Goal: Task Accomplishment & Management: Use online tool/utility

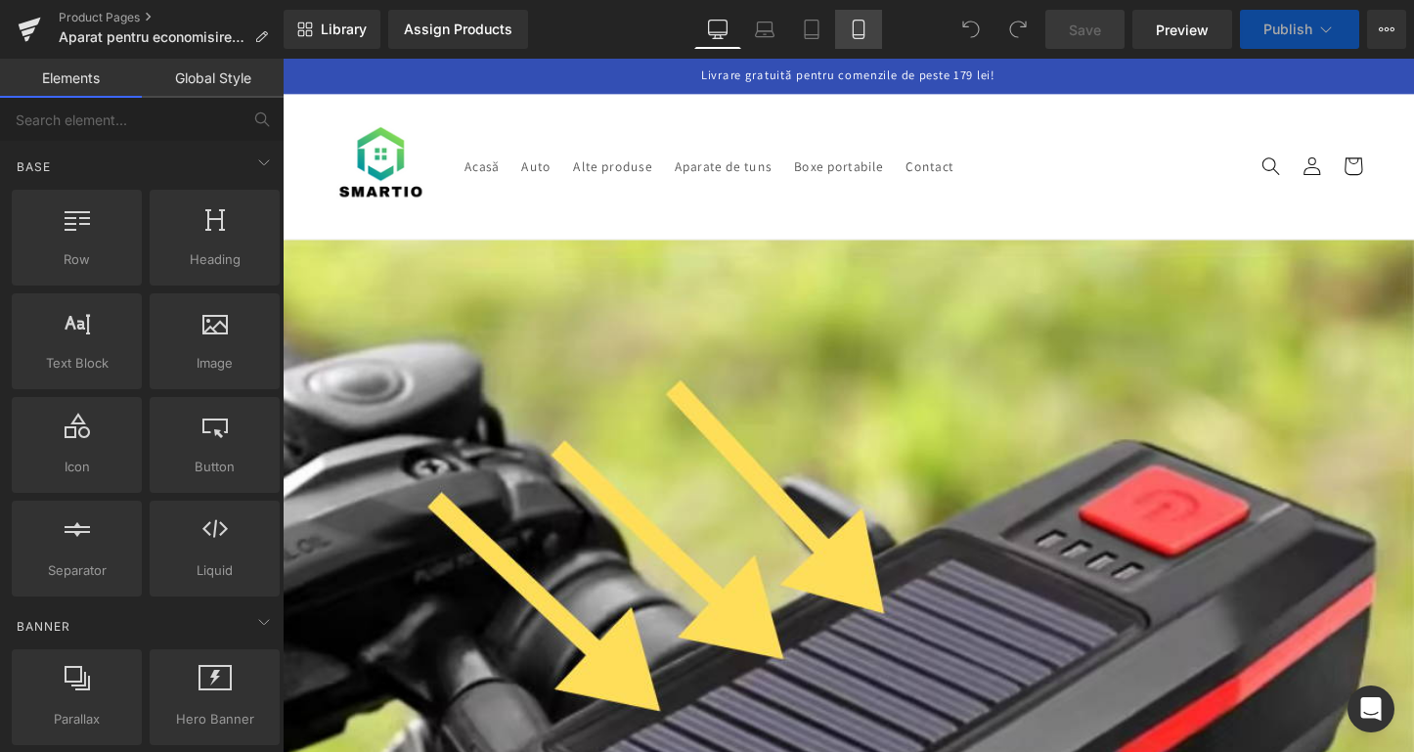
click at [850, 24] on icon at bounding box center [859, 30] width 20 height 20
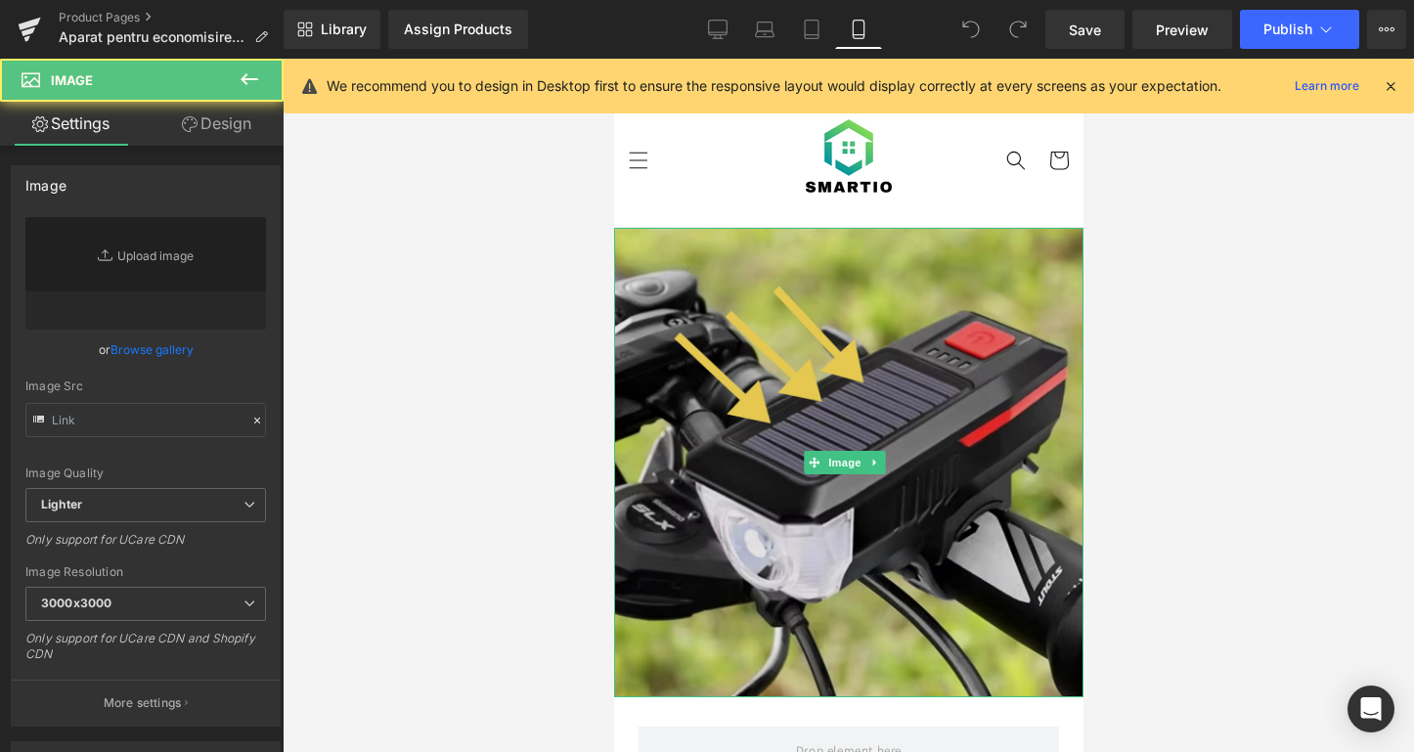
type input "[URL][DOMAIN_NAME]"
click at [877, 364] on img at bounding box center [847, 462] width 469 height 469
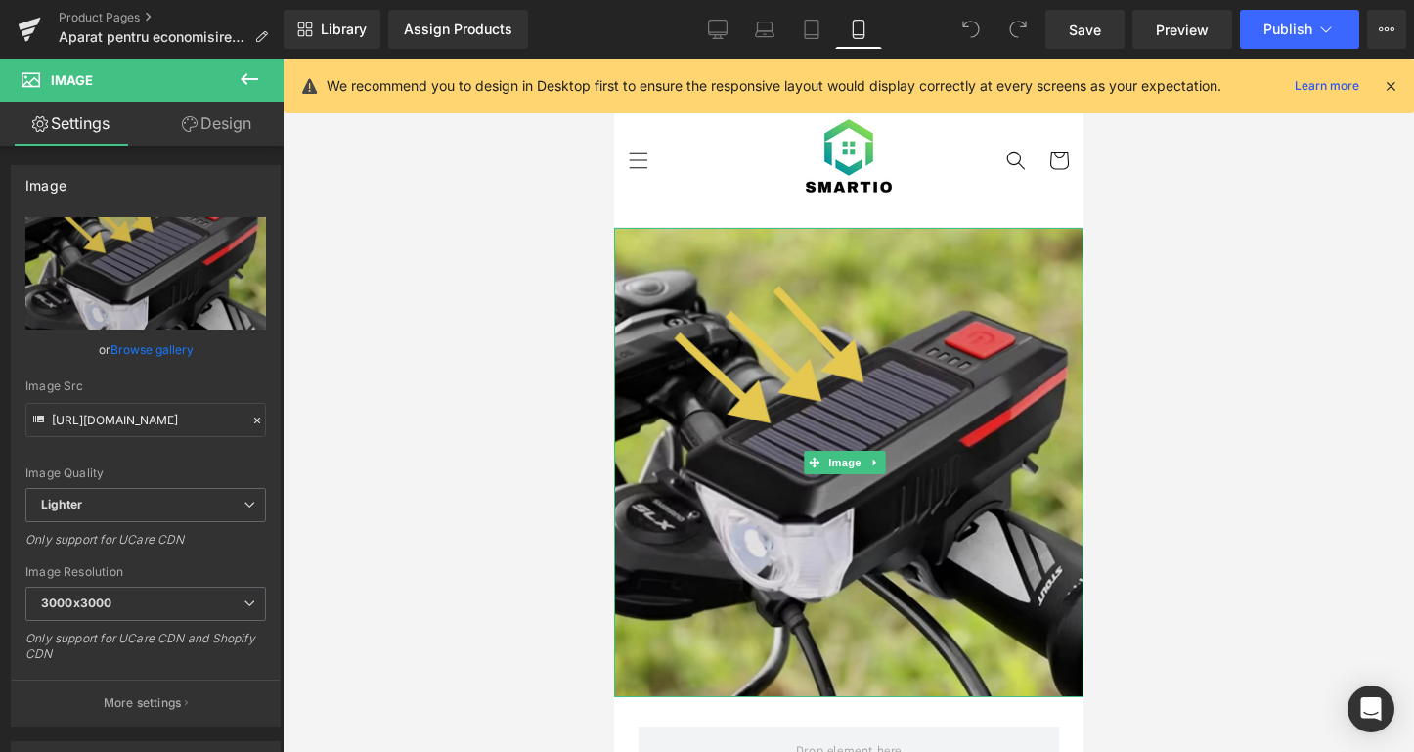
click at [963, 405] on img at bounding box center [847, 462] width 469 height 469
click at [824, 493] on img at bounding box center [847, 462] width 469 height 469
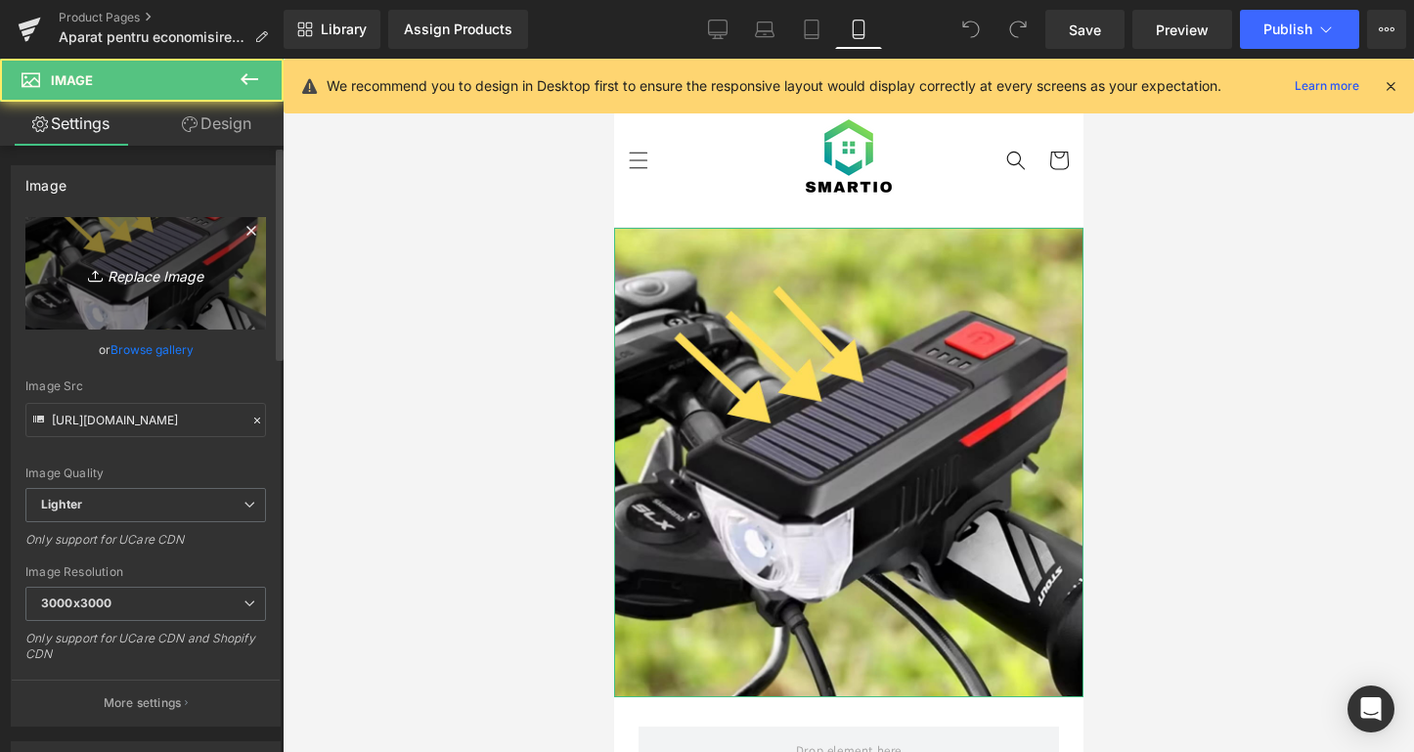
click at [196, 285] on icon "Replace Image" at bounding box center [145, 273] width 156 height 24
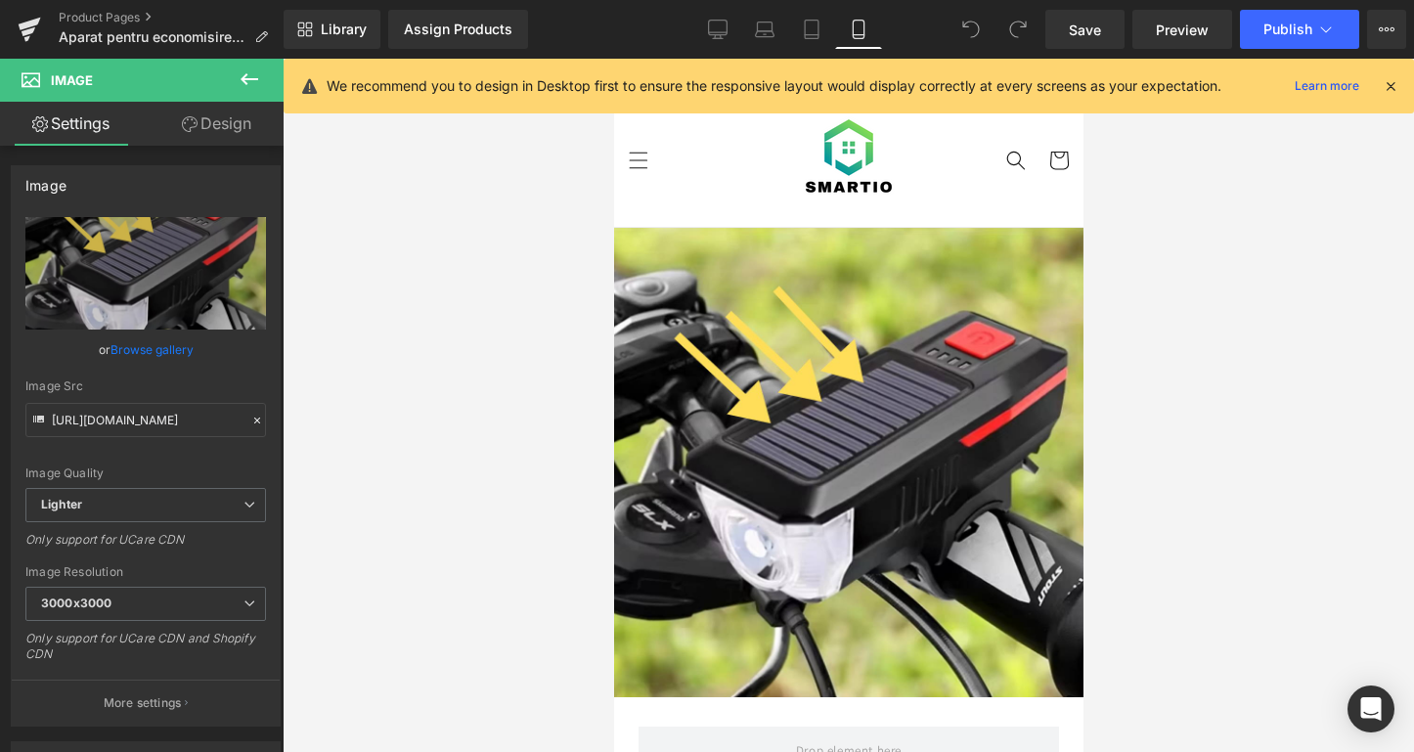
type input "C:\fakepath\ChatGPT Image [DATE], 11_35_09.png"
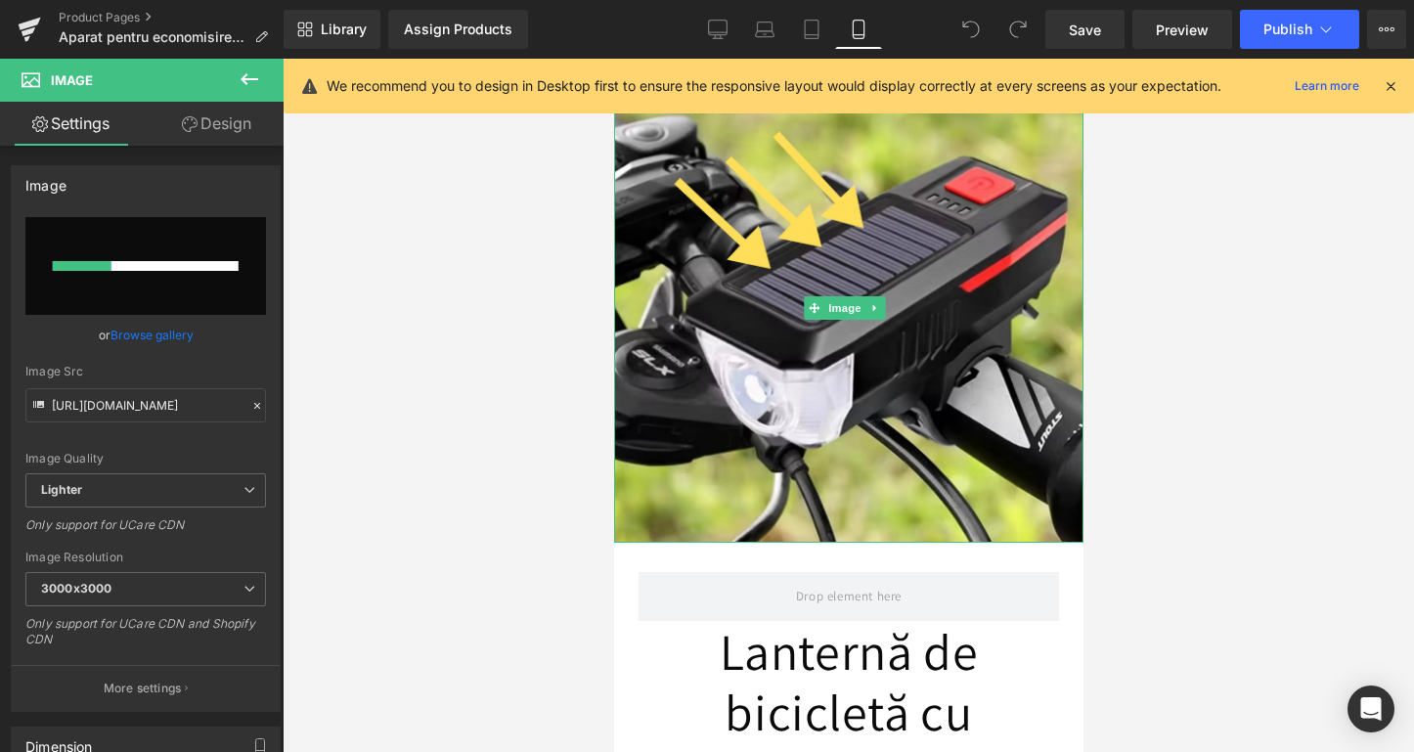
scroll to position [126, 0]
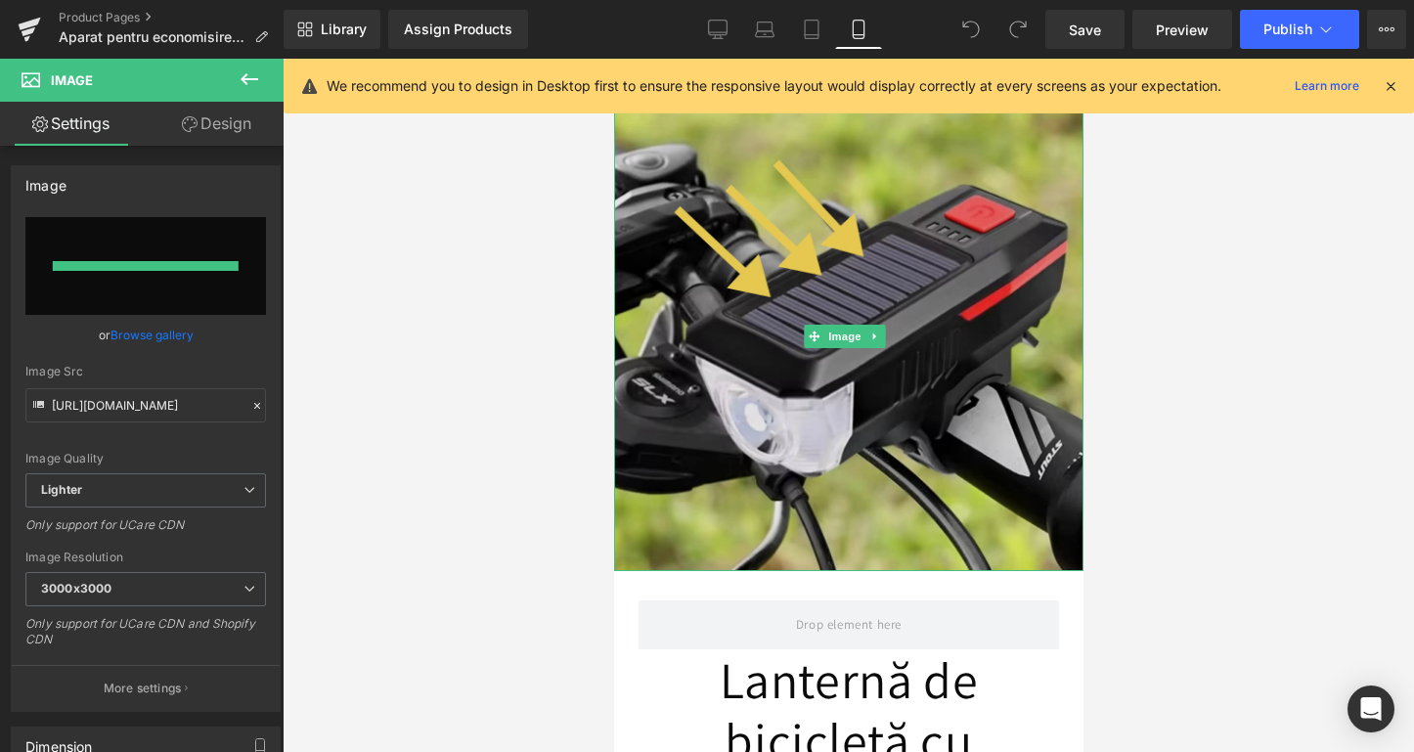
type input "[URL][DOMAIN_NAME][DATE]"
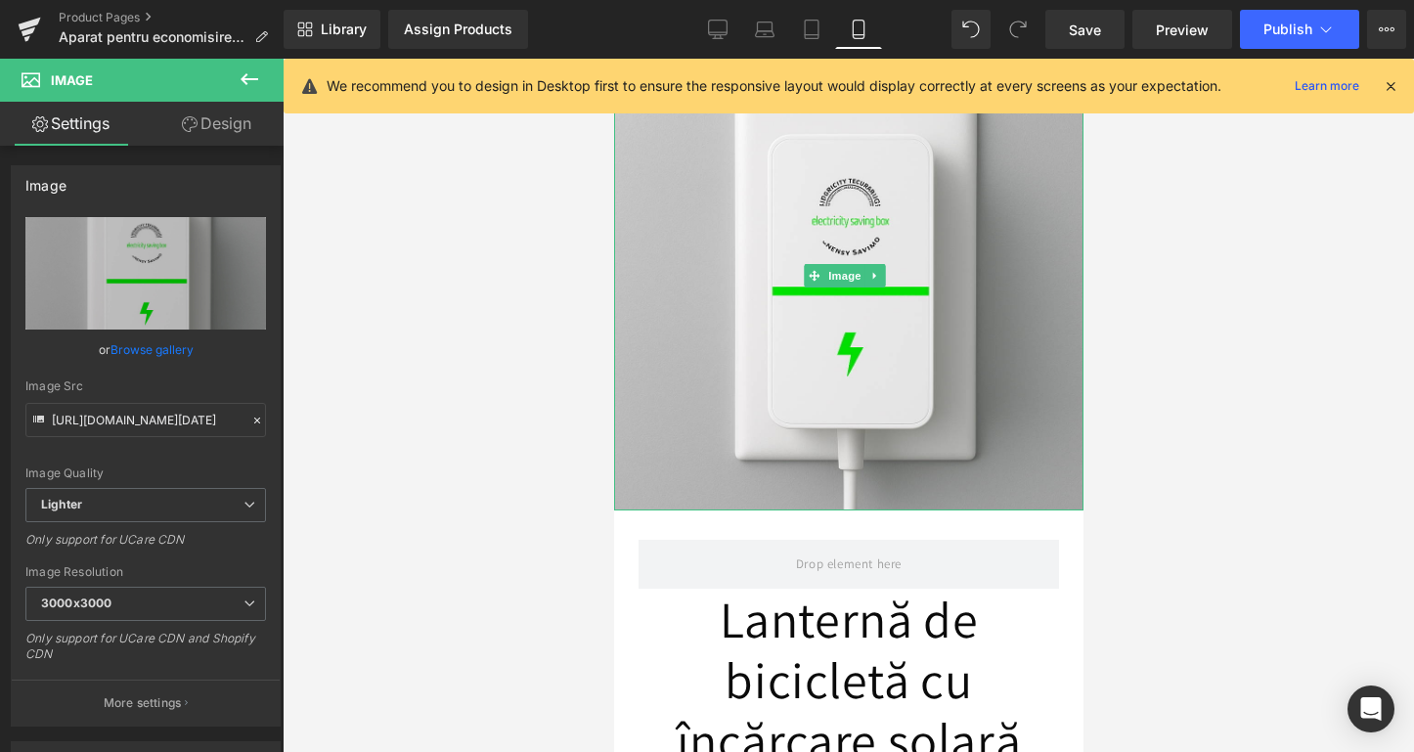
scroll to position [555, 0]
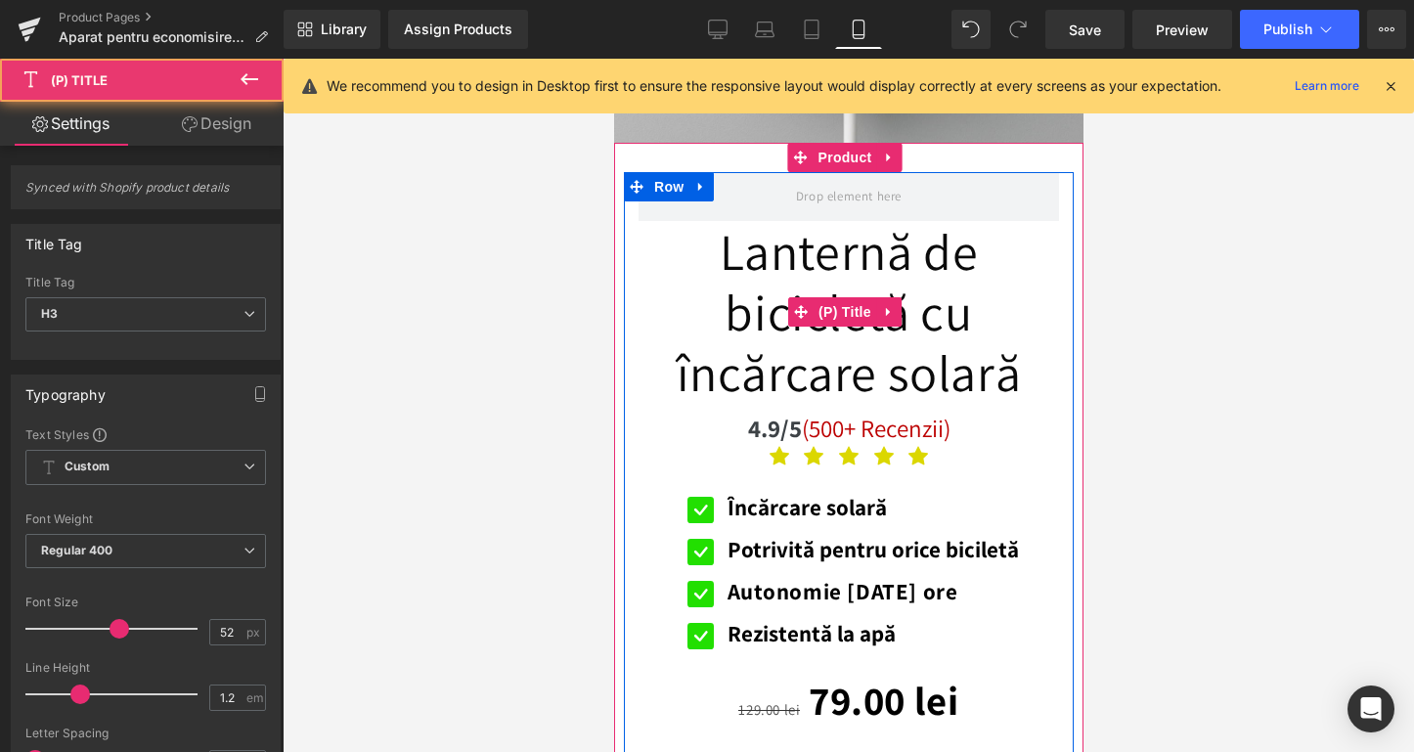
click at [816, 332] on link "Lanternă de bicicletă cu încărcare solară" at bounding box center [848, 312] width 421 height 183
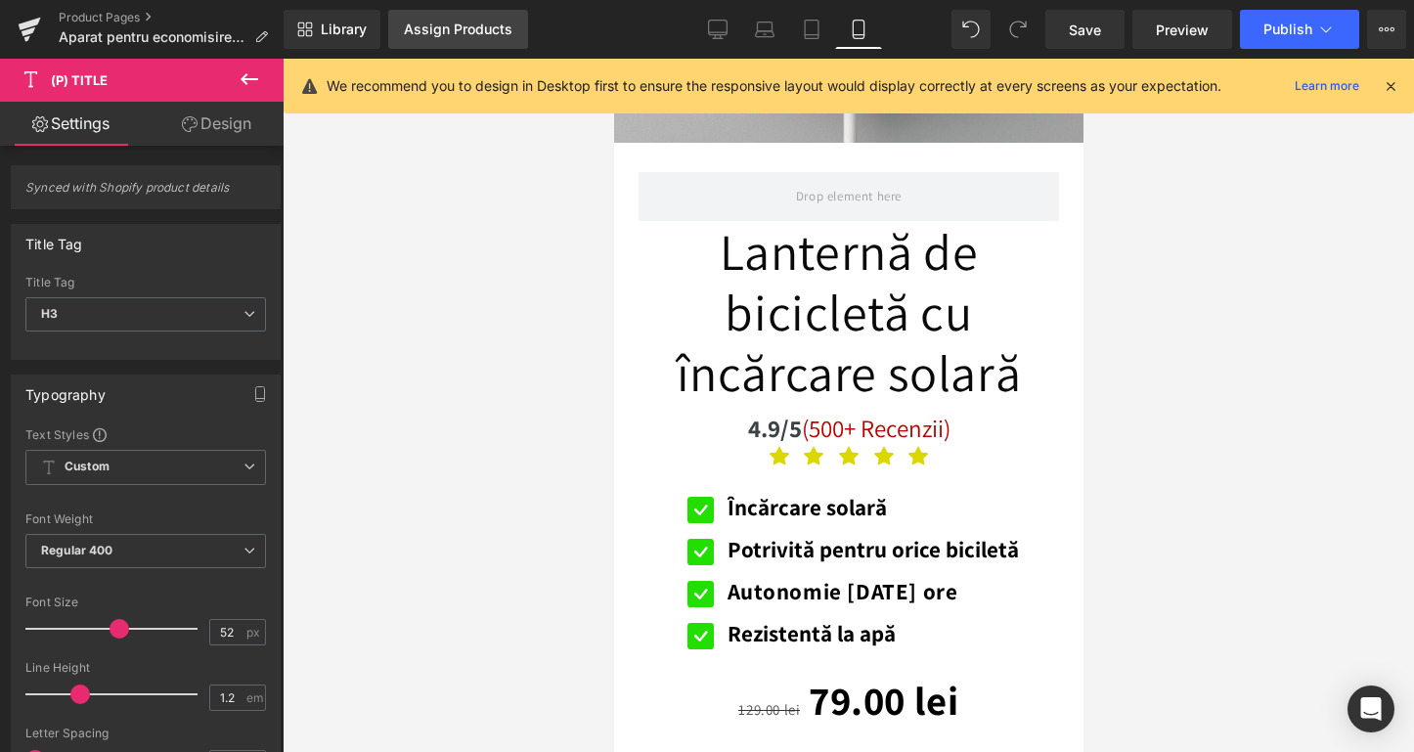
click at [450, 46] on link "Assign Products" at bounding box center [458, 29] width 140 height 39
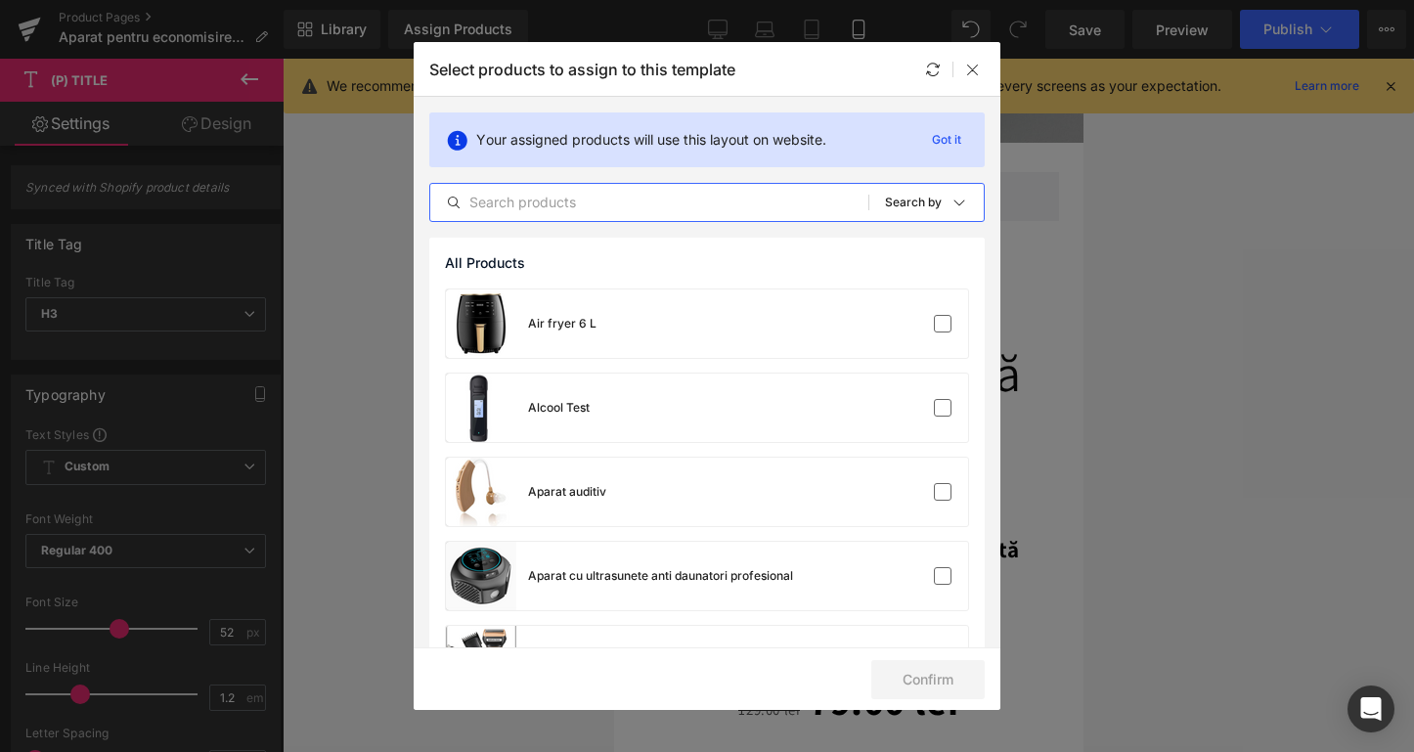
click at [545, 208] on input "text" at bounding box center [649, 202] width 438 height 23
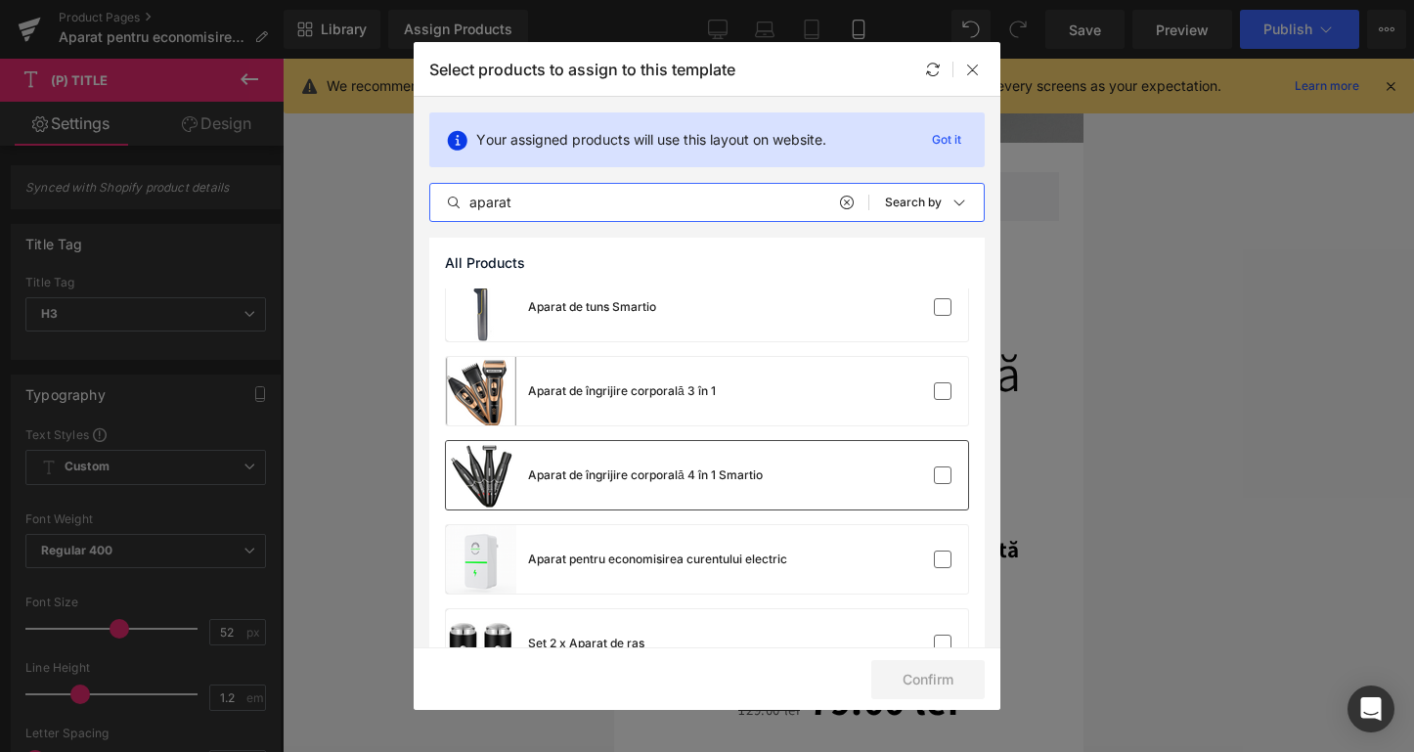
scroll to position [1001, 0]
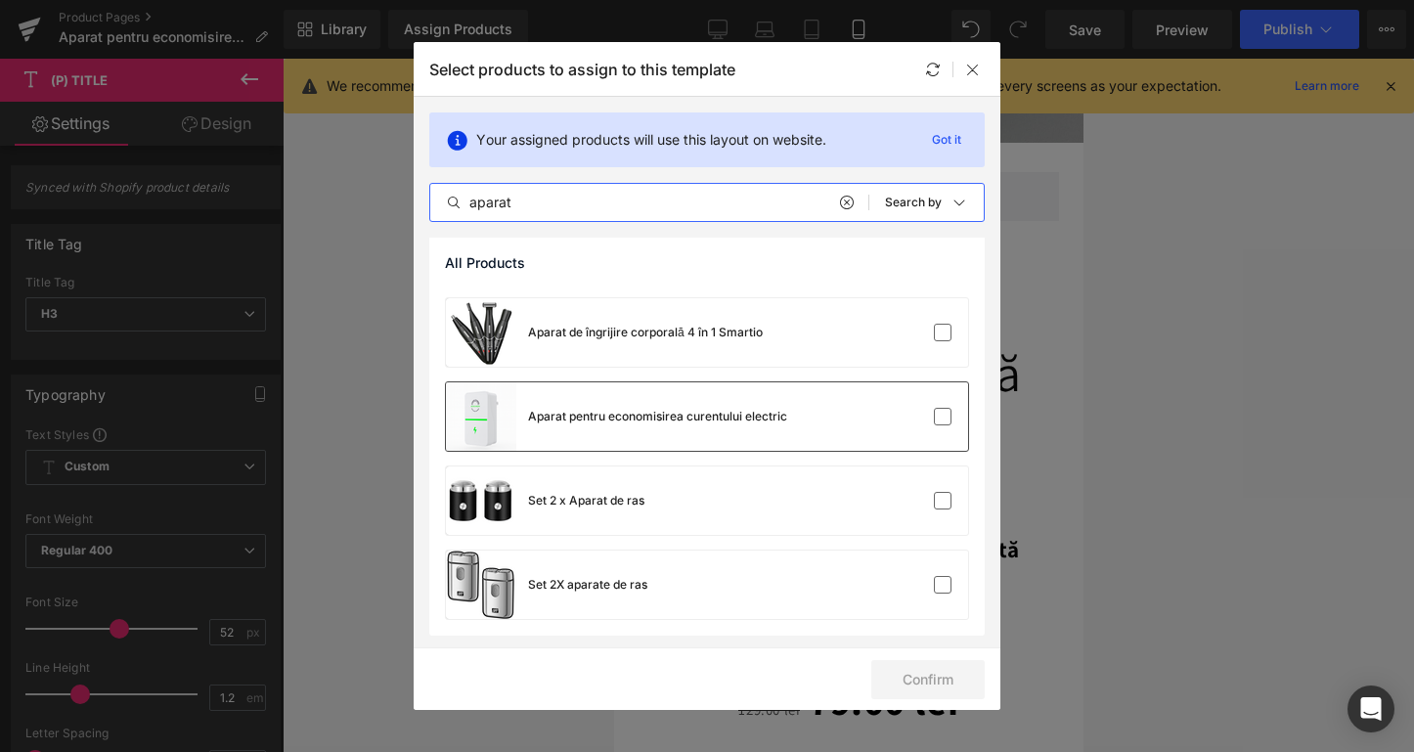
type input "aparat"
click at [618, 436] on div "Aparat pentru economisirea curentului electric" at bounding box center [616, 416] width 341 height 68
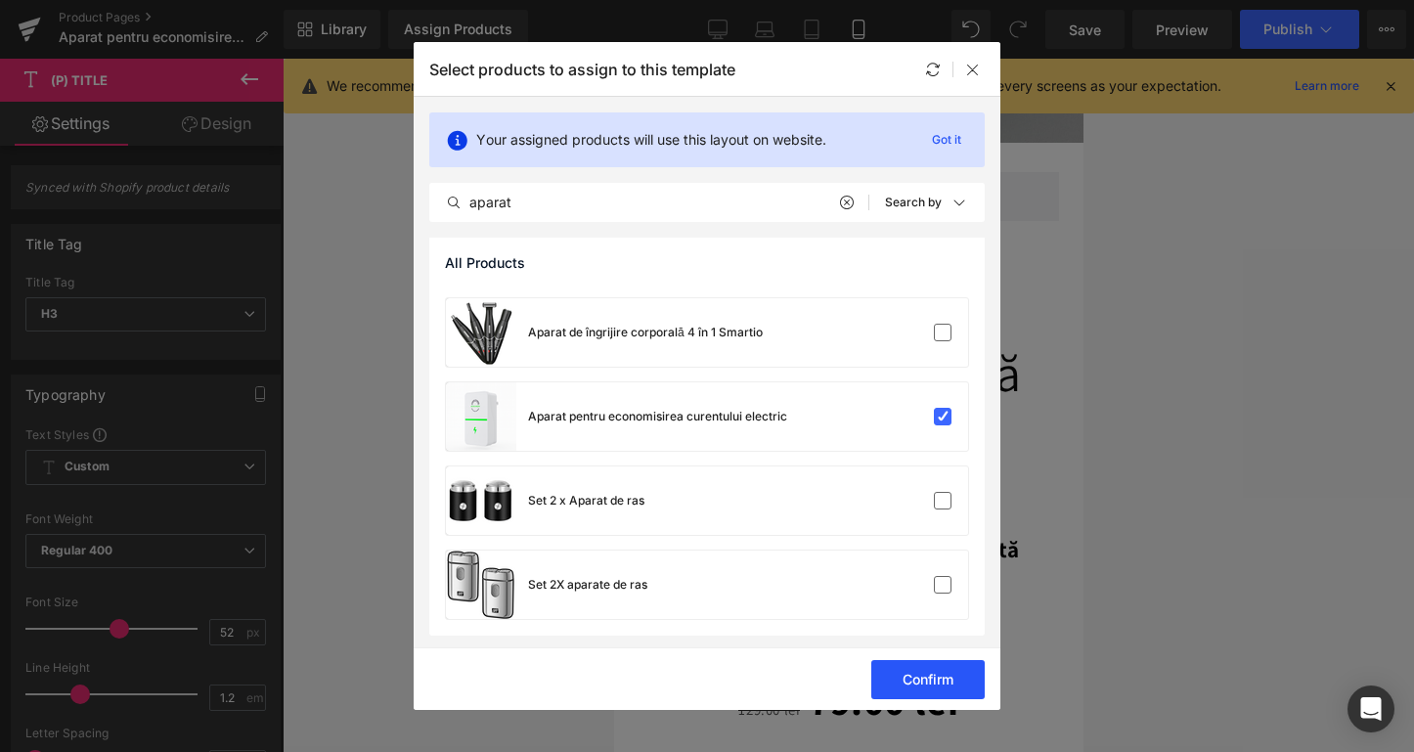
click at [917, 690] on button "Confirm" at bounding box center [927, 679] width 113 height 39
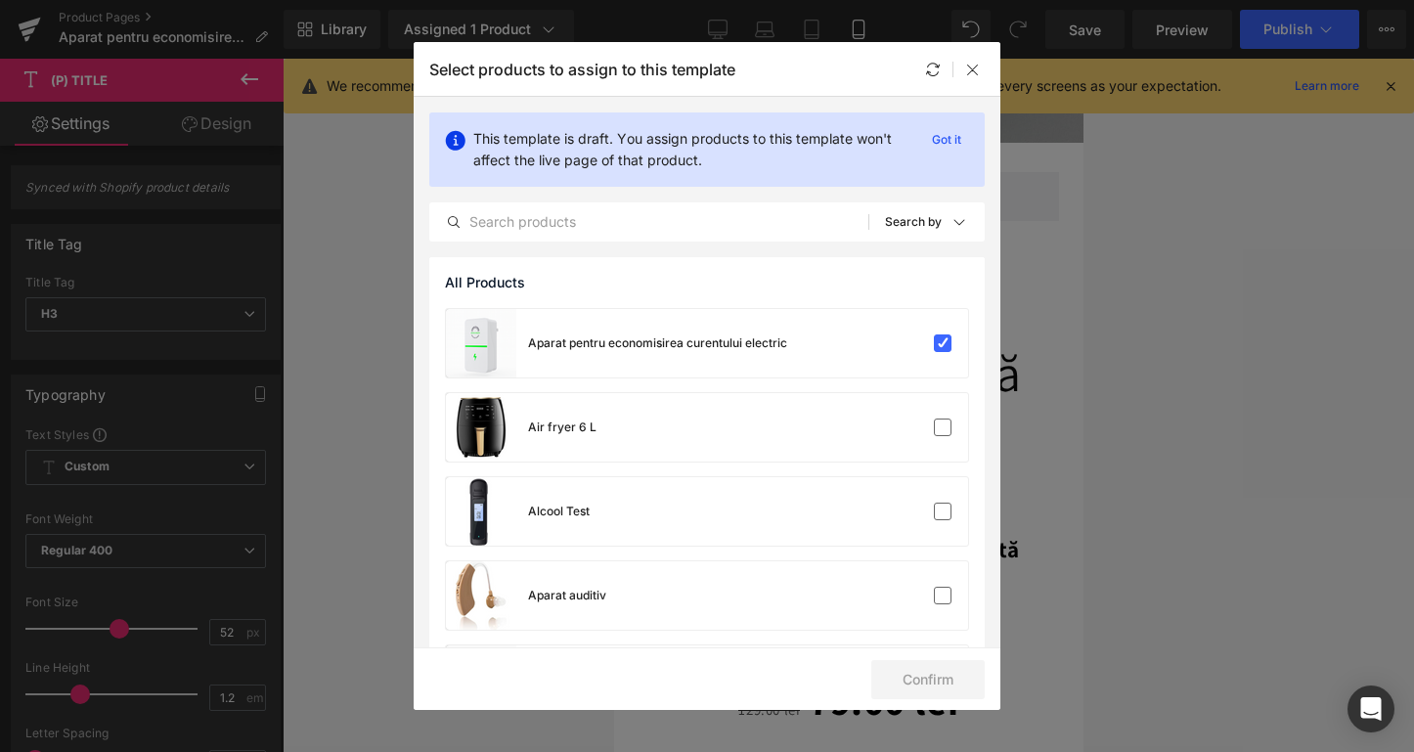
click at [0, 0] on div "Select products to assign to this template" at bounding box center [0, 0] width 0 height 0
click at [958, 75] on div at bounding box center [953, 69] width 64 height 23
click at [970, 72] on icon at bounding box center [973, 70] width 16 height 16
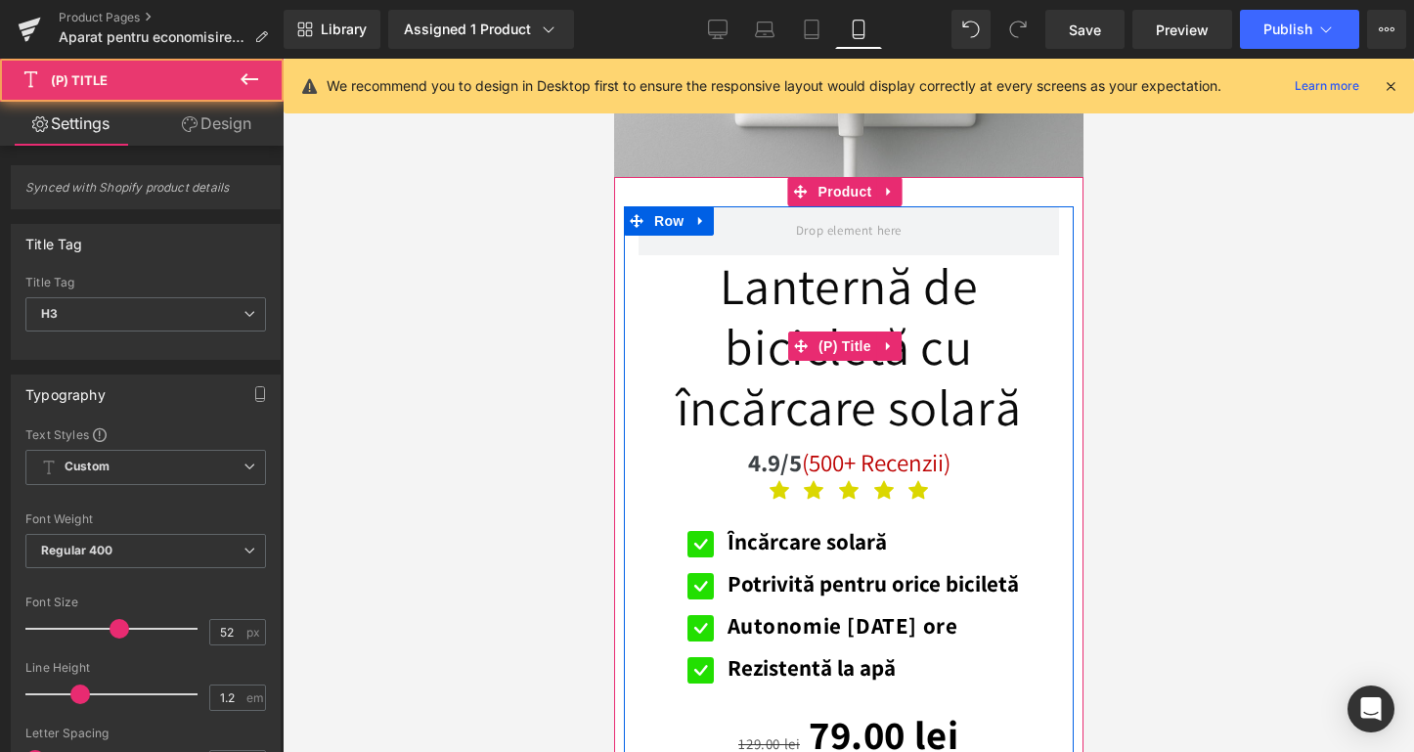
click at [760, 420] on link "Lanternă de bicicletă cu încărcare solară" at bounding box center [848, 346] width 421 height 183
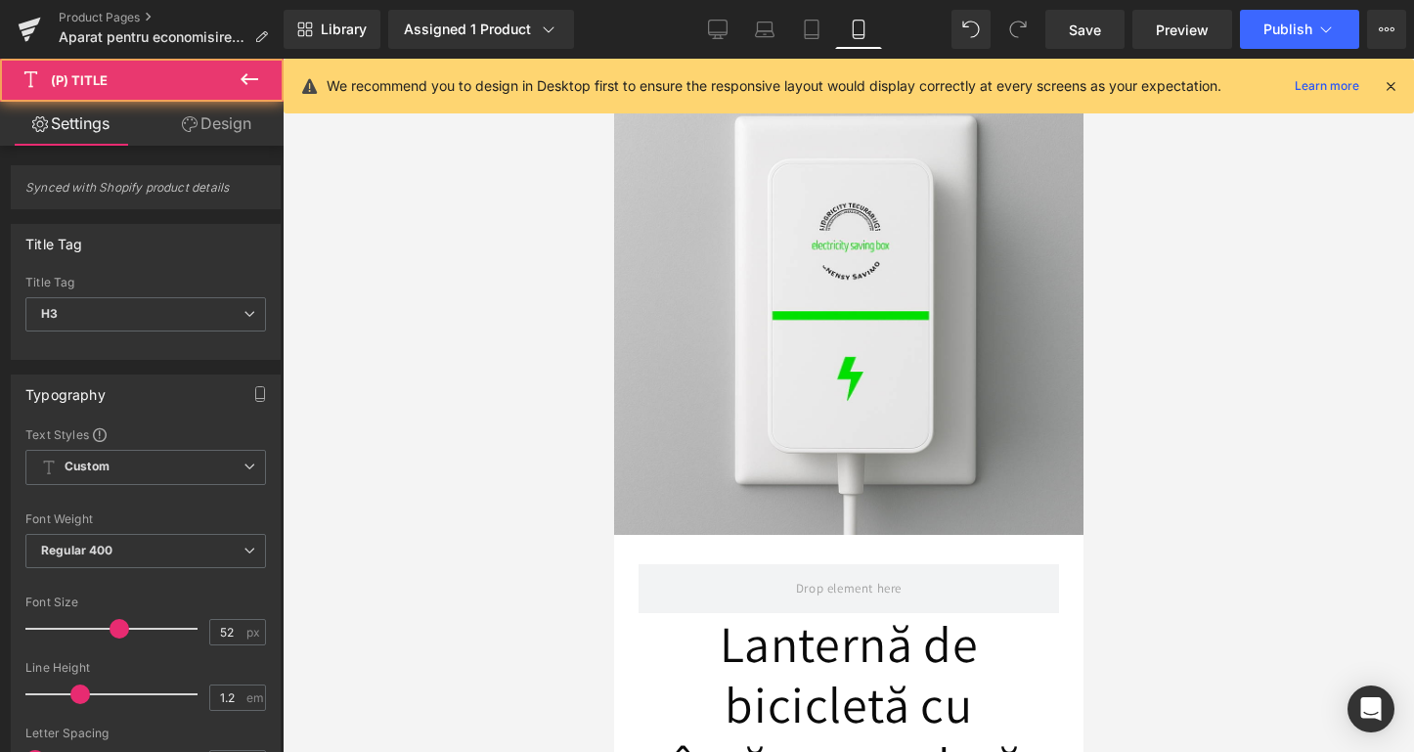
scroll to position [332, 0]
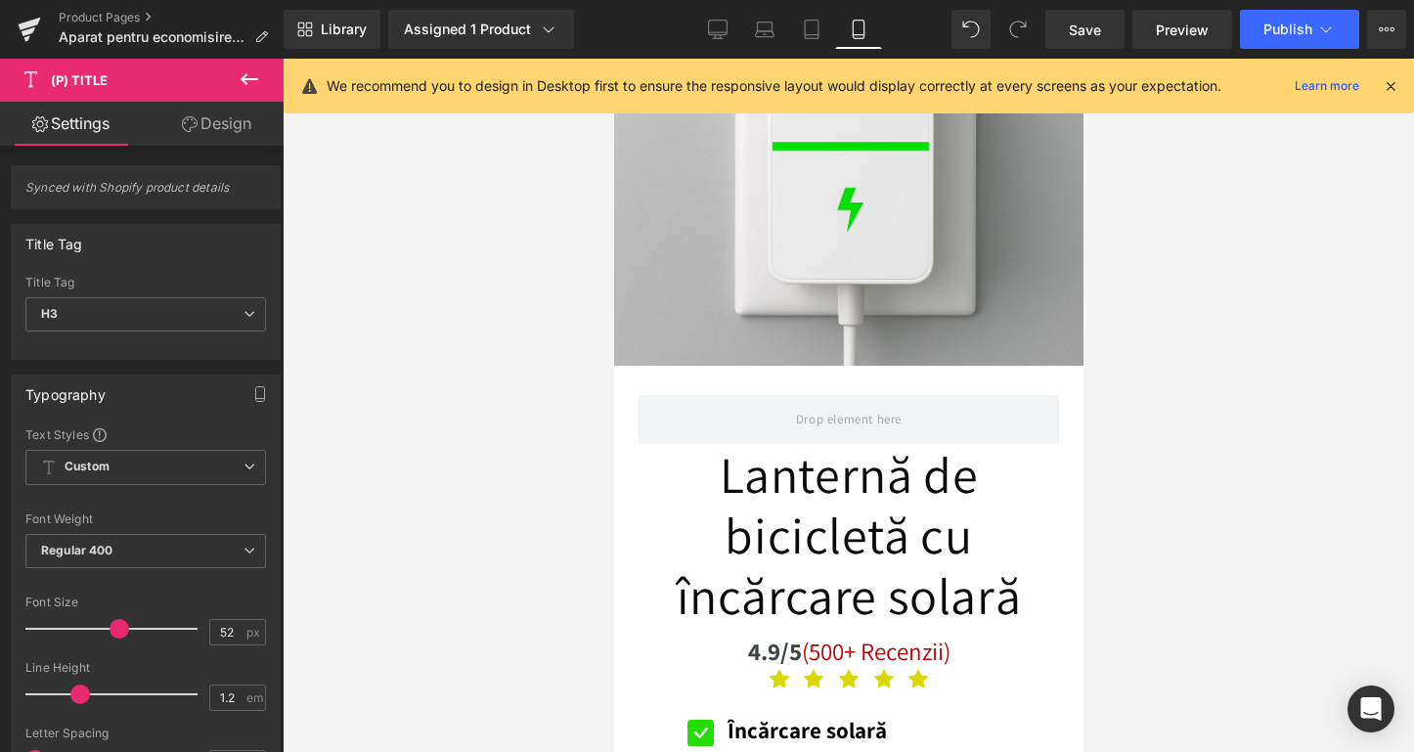
click at [740, 588] on link "Lanternă de bicicletă cu încărcare solară" at bounding box center [848, 535] width 421 height 183
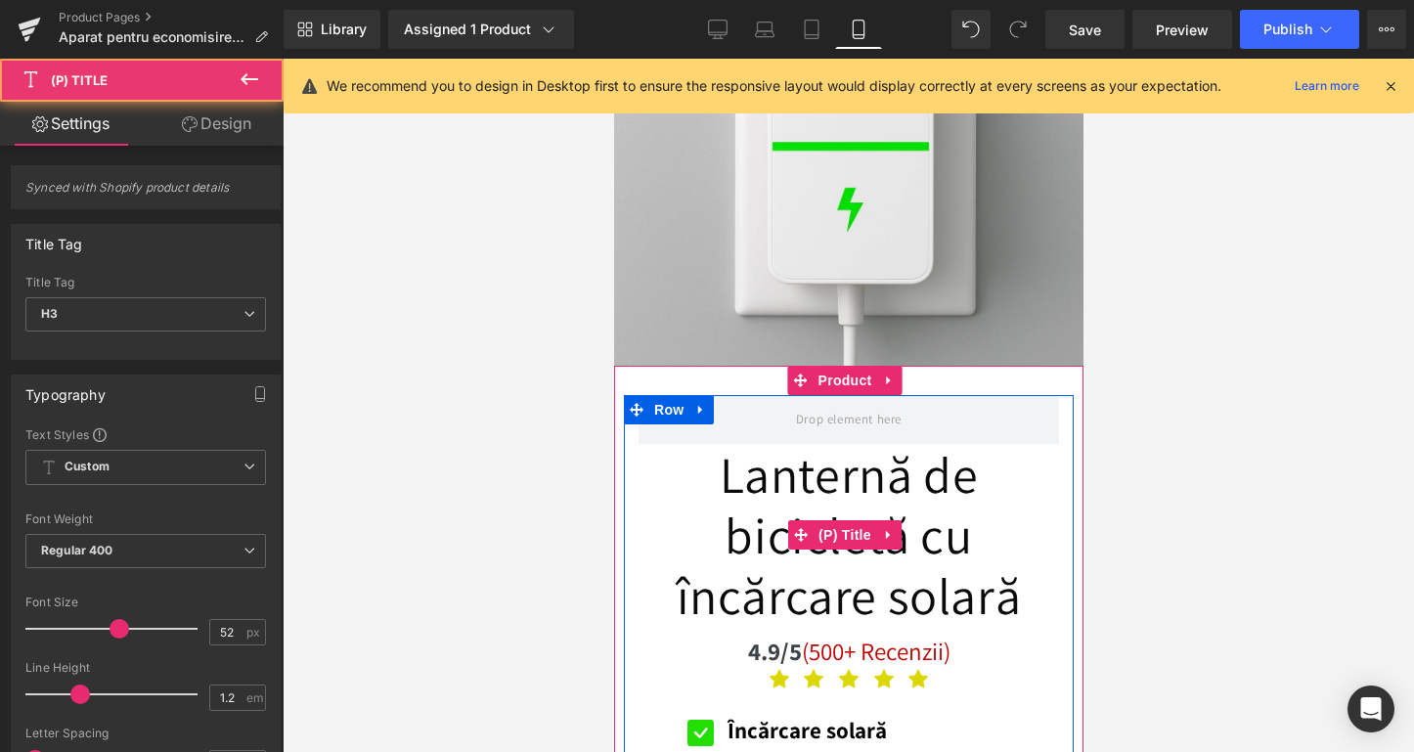
click at [779, 557] on link "Lanternă de bicicletă cu încărcare solară" at bounding box center [848, 535] width 421 height 183
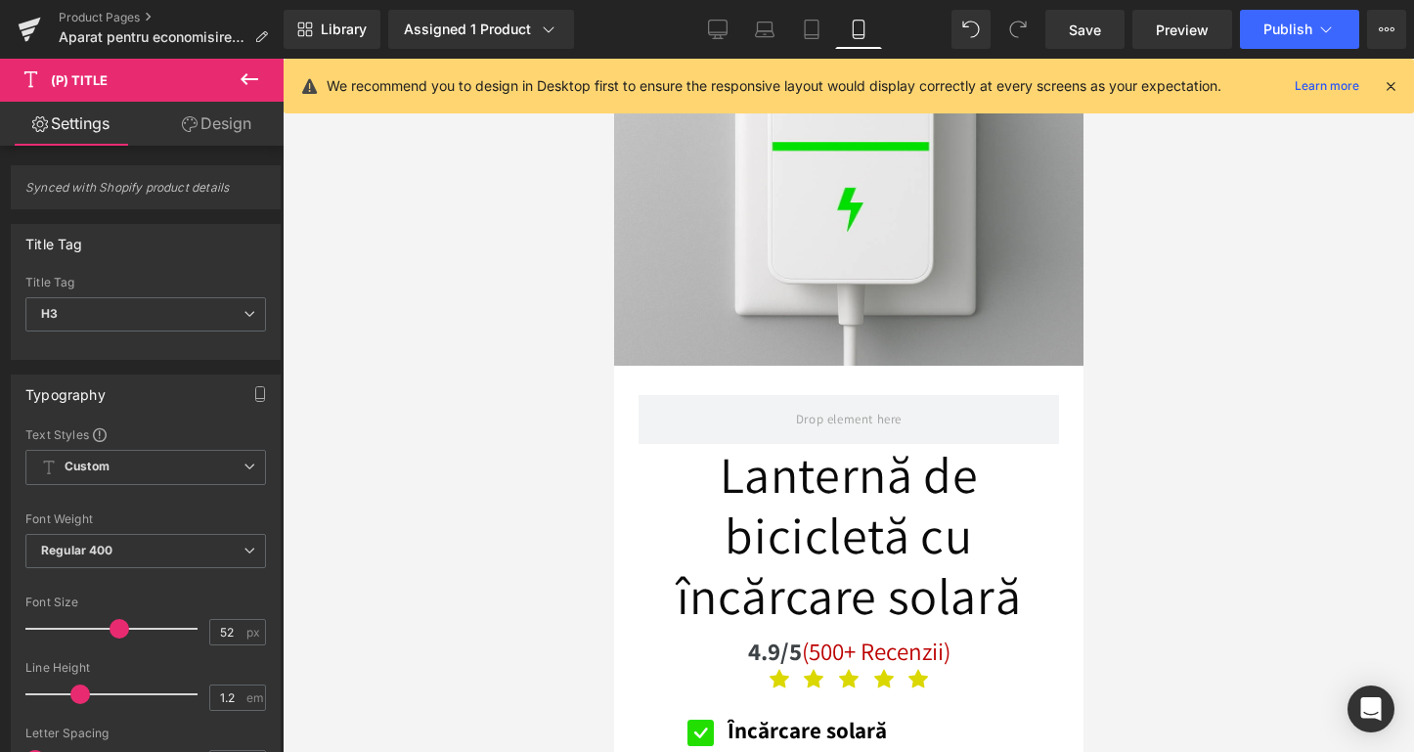
click at [256, 77] on icon at bounding box center [249, 78] width 23 height 23
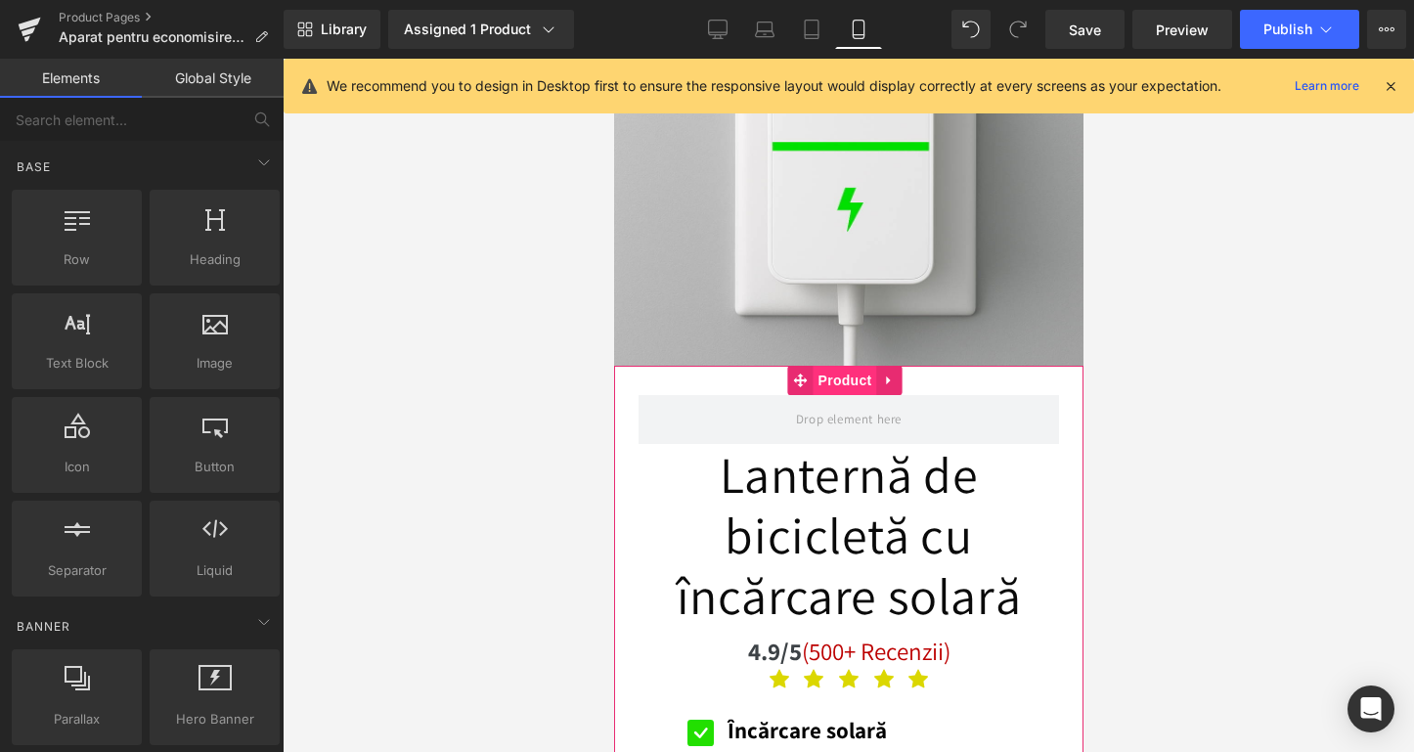
click at [845, 373] on span "Product" at bounding box center [845, 380] width 64 height 29
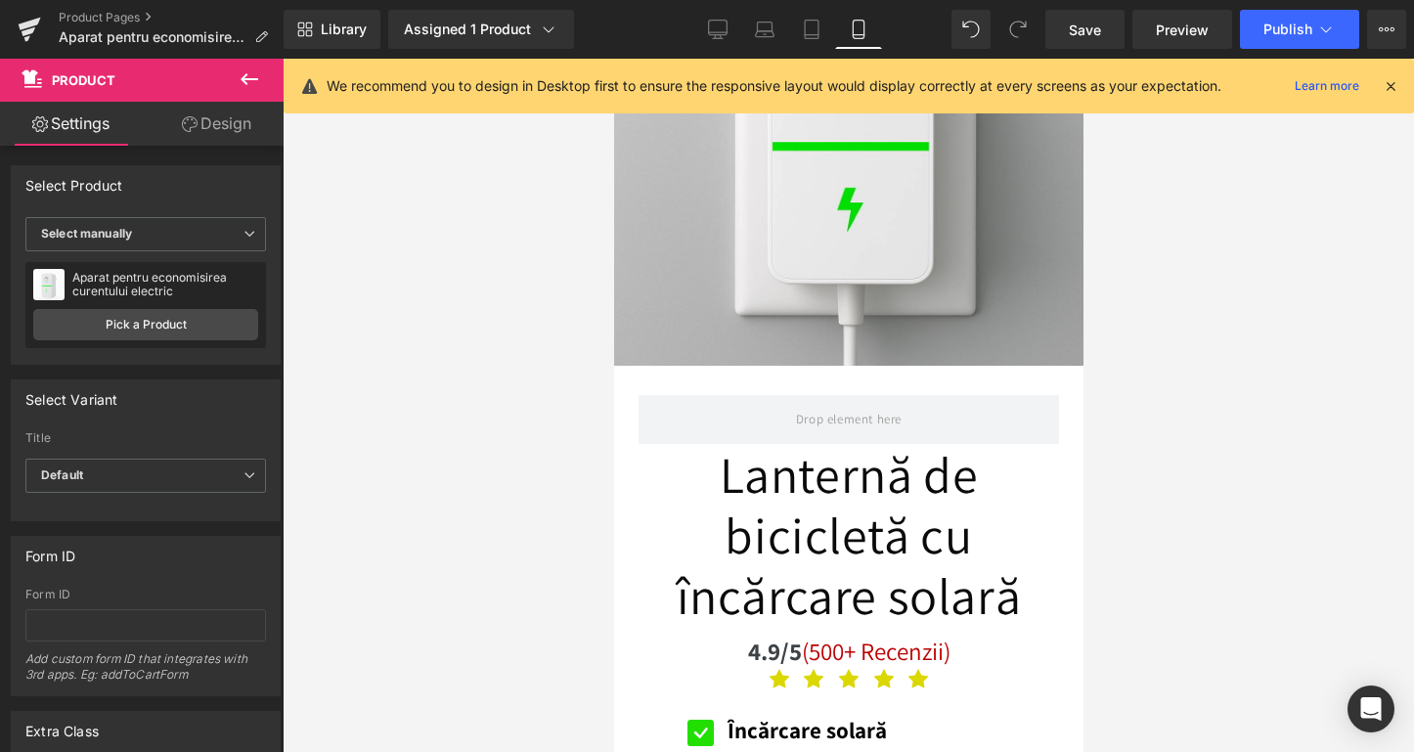
click at [356, 536] on div at bounding box center [849, 405] width 1132 height 693
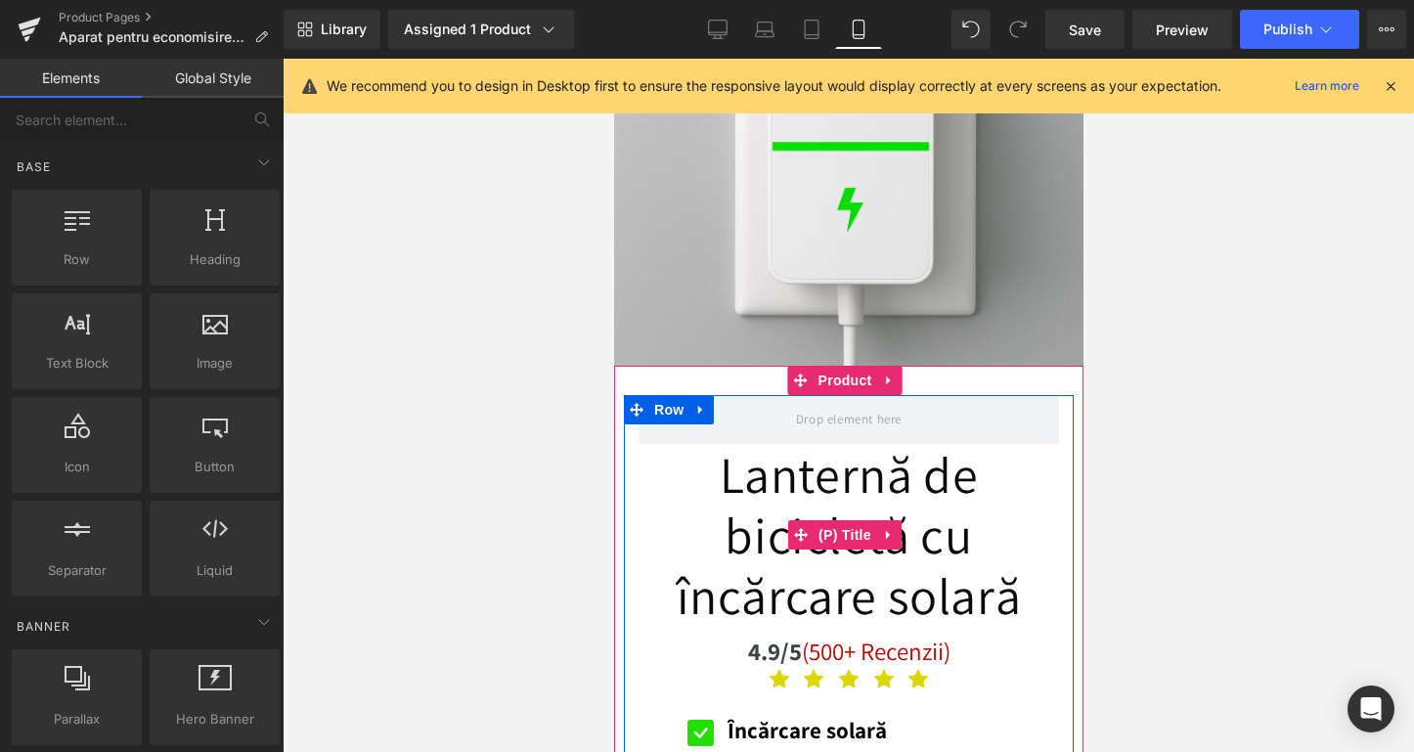
click at [717, 511] on link "Lanternă de bicicletă cu încărcare solară" at bounding box center [848, 535] width 421 height 183
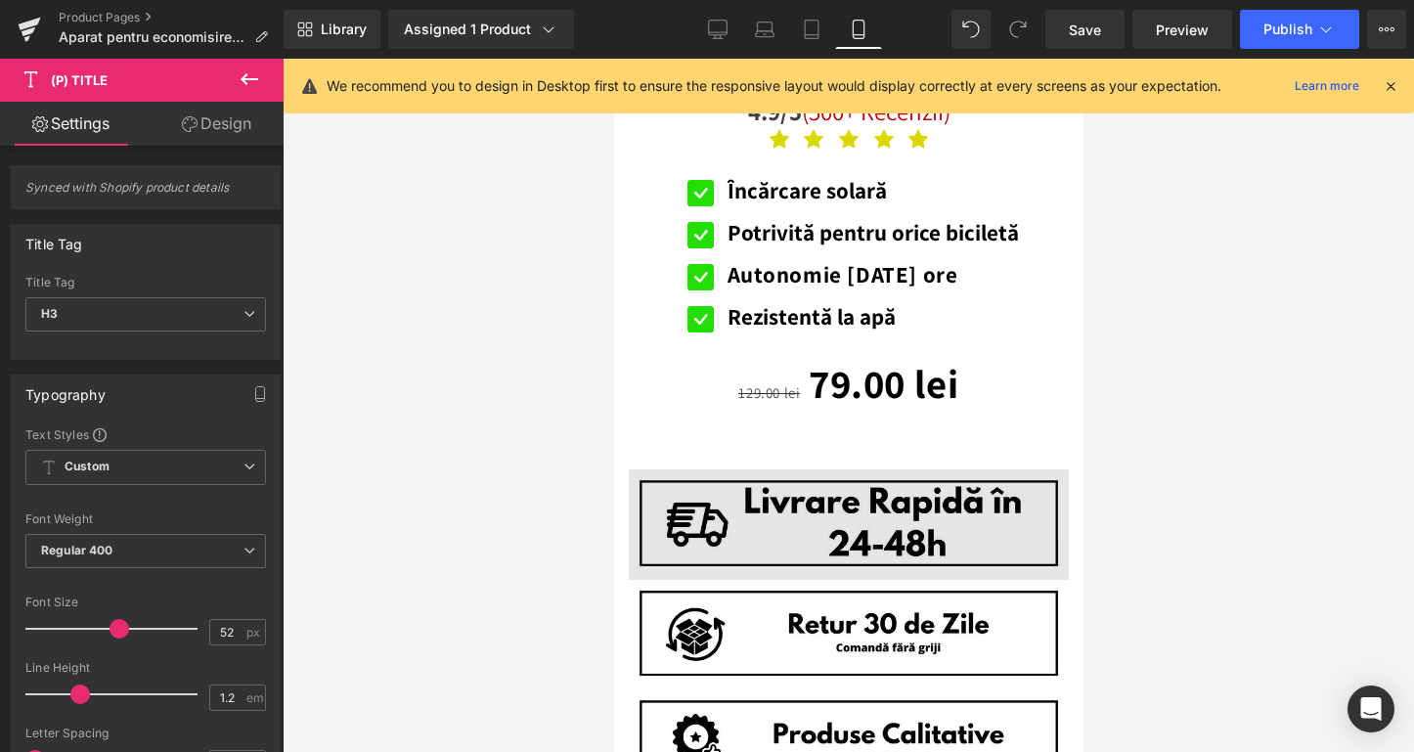
scroll to position [542, 0]
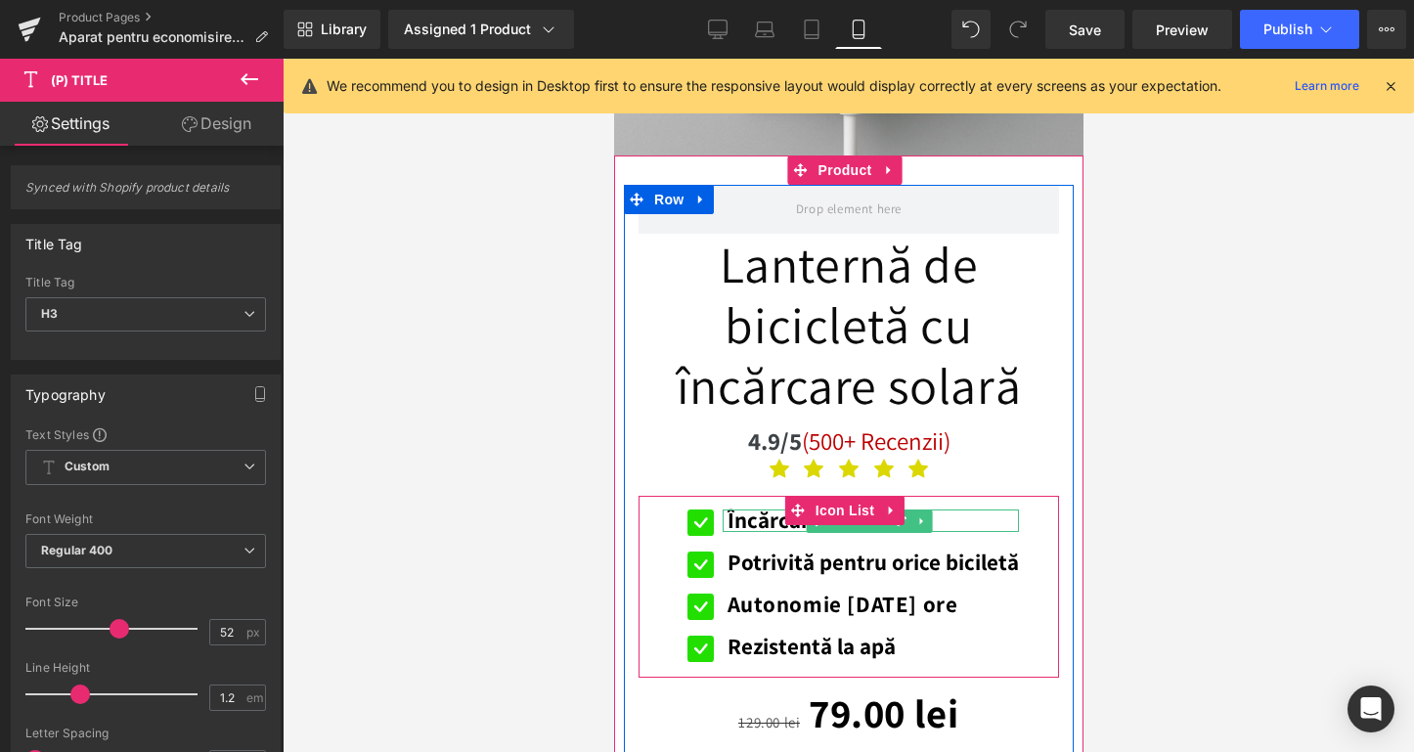
click at [743, 506] on b "Încărcare solară" at bounding box center [806, 520] width 159 height 29
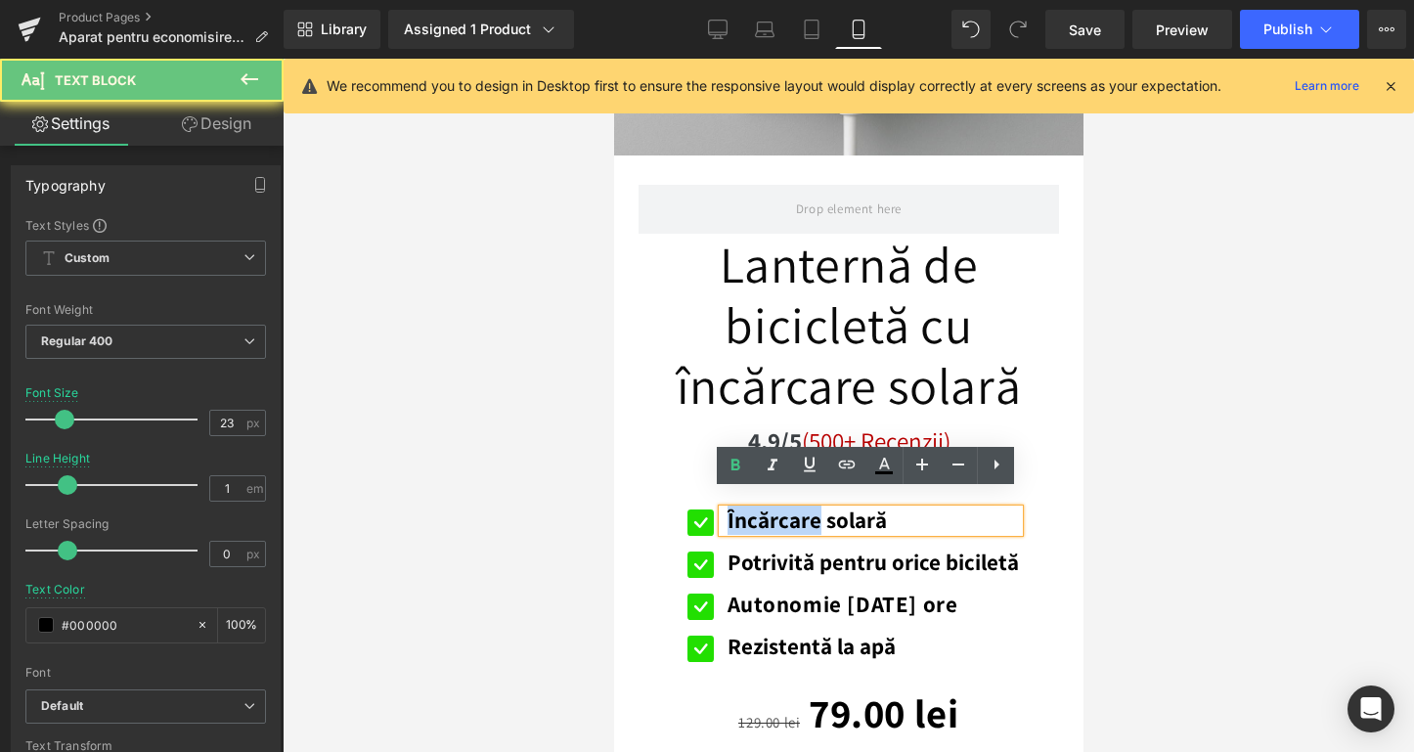
click at [743, 506] on b "Încărcare solară" at bounding box center [806, 520] width 159 height 29
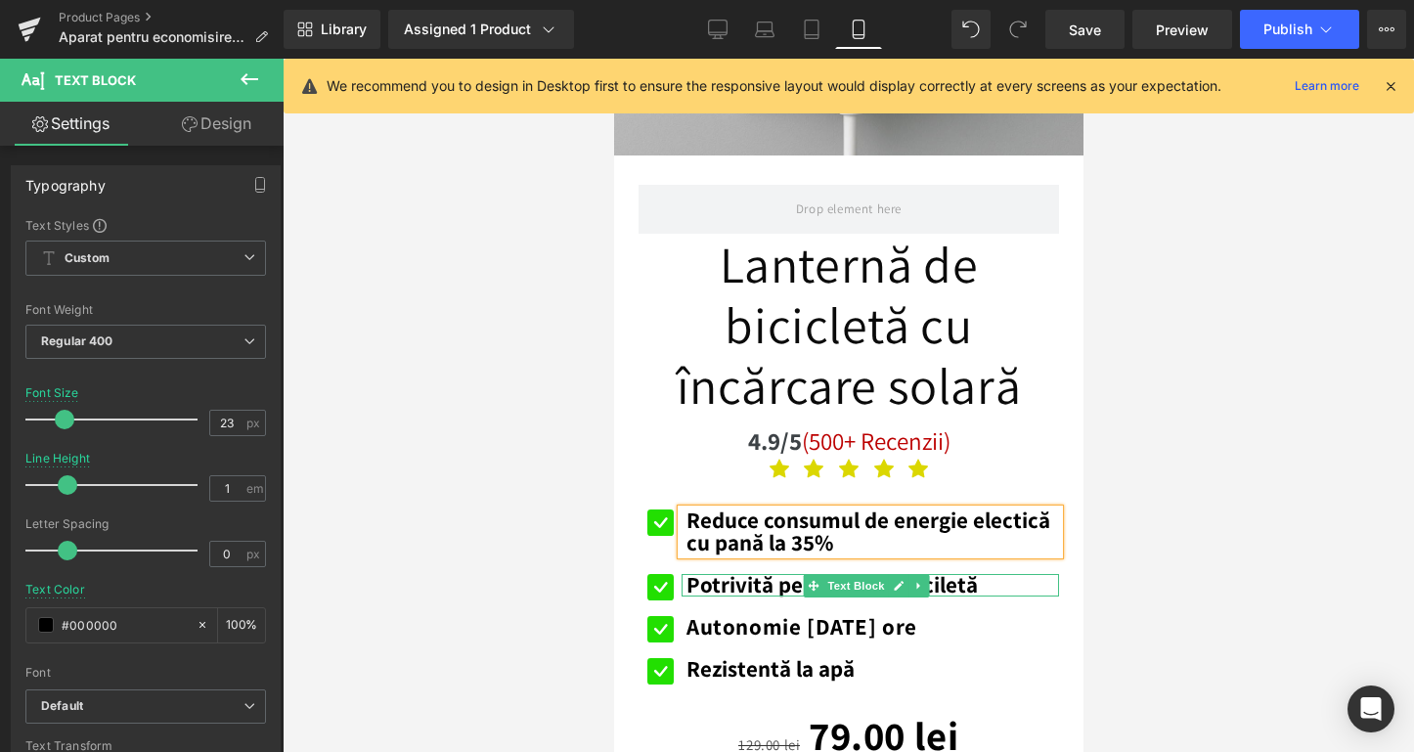
click at [722, 573] on b "Potrivită pentru orice biciletă" at bounding box center [831, 584] width 291 height 29
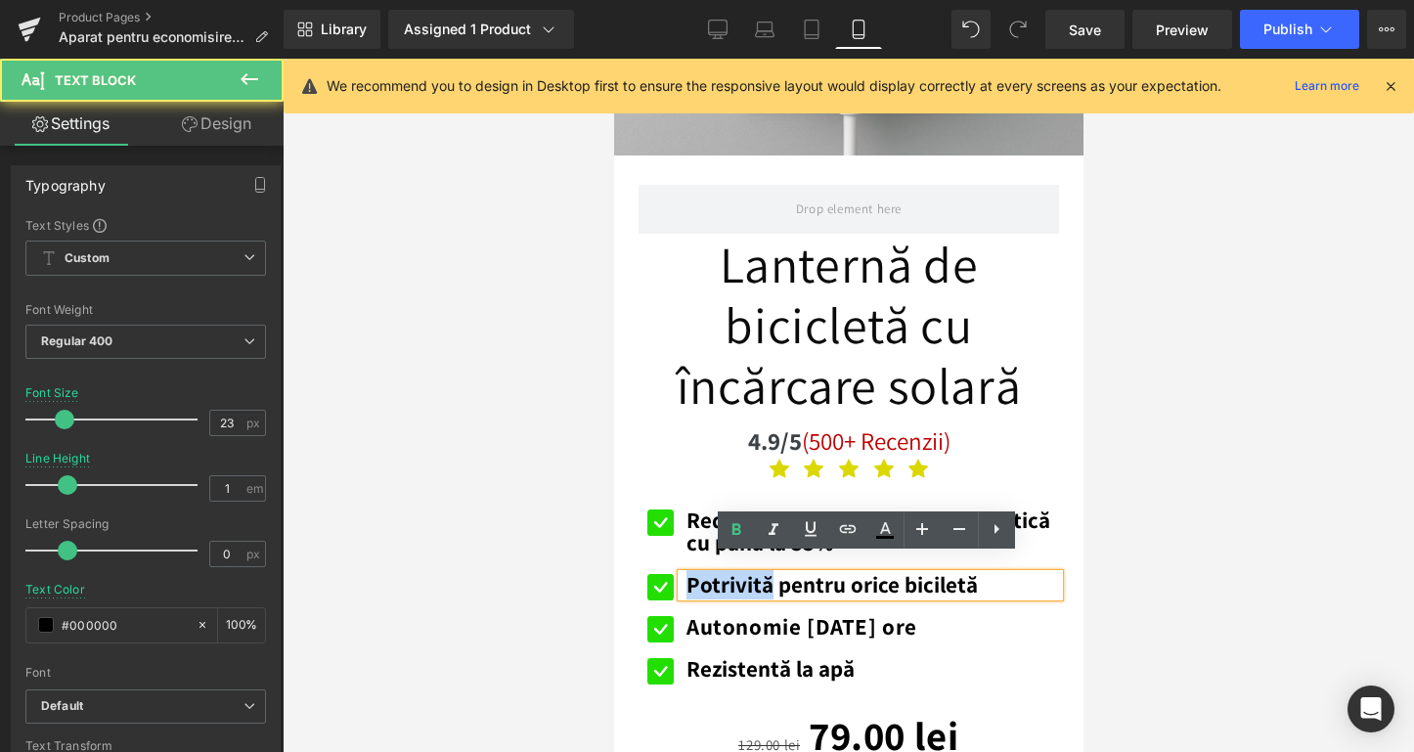
click at [722, 573] on b "Potrivită pentru orice biciletă" at bounding box center [831, 584] width 291 height 29
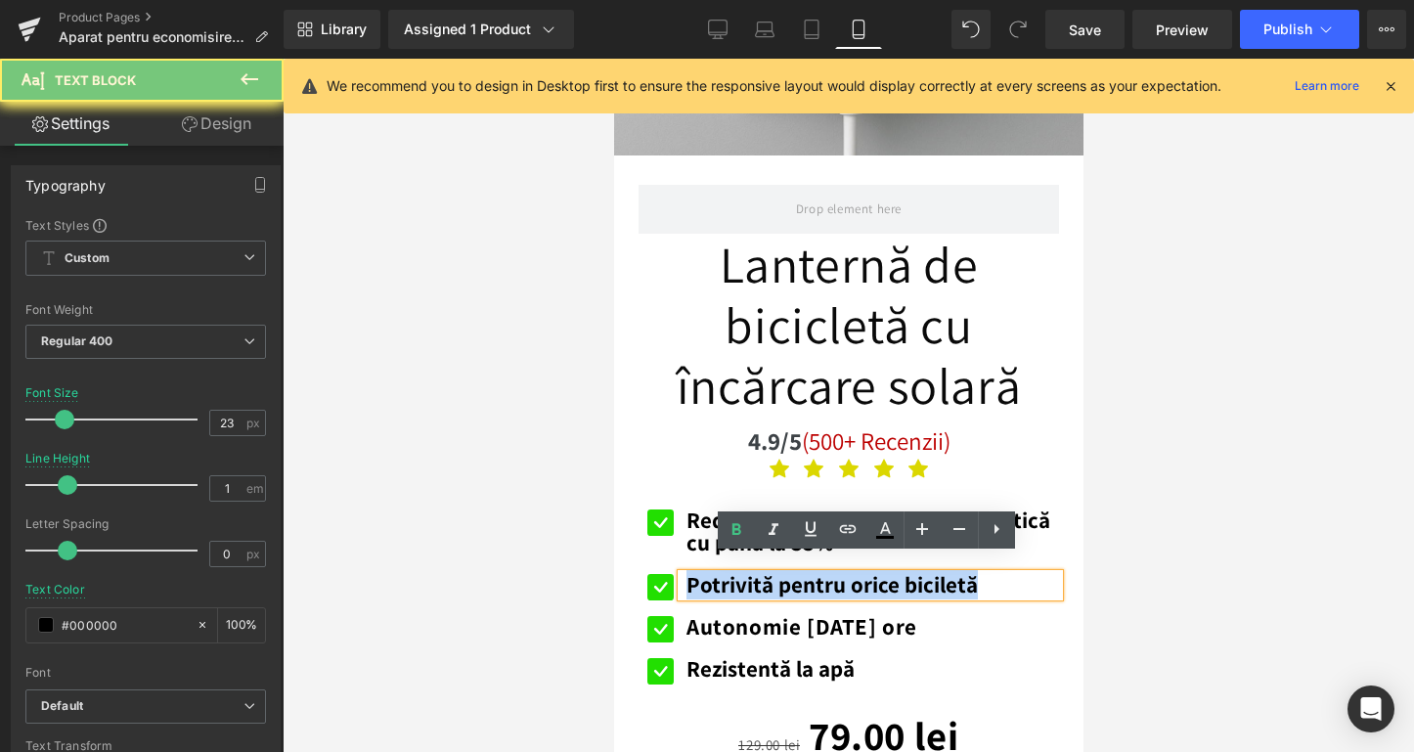
click at [722, 573] on b "Potrivită pentru orice biciletă" at bounding box center [831, 584] width 291 height 29
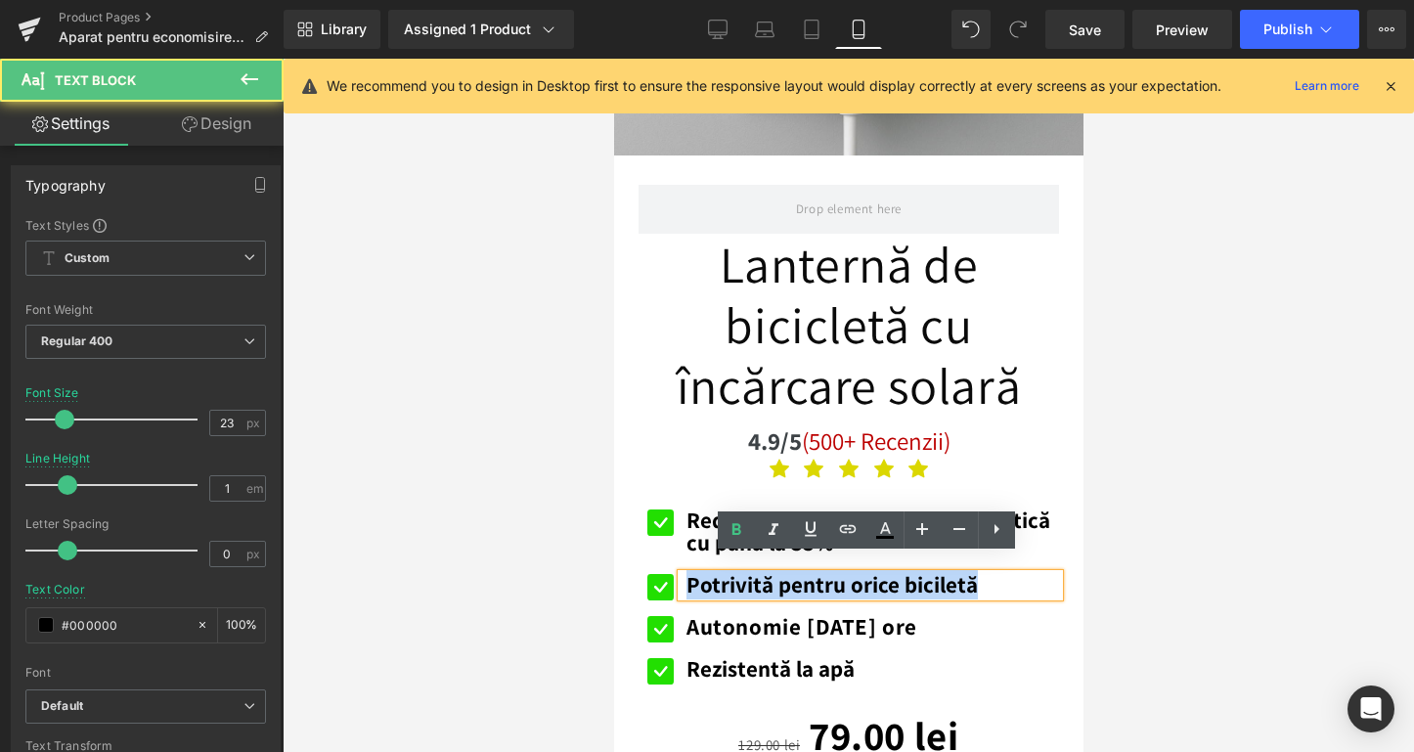
click at [1006, 576] on p "Potrivită pentru orice biciletă" at bounding box center [872, 585] width 373 height 22
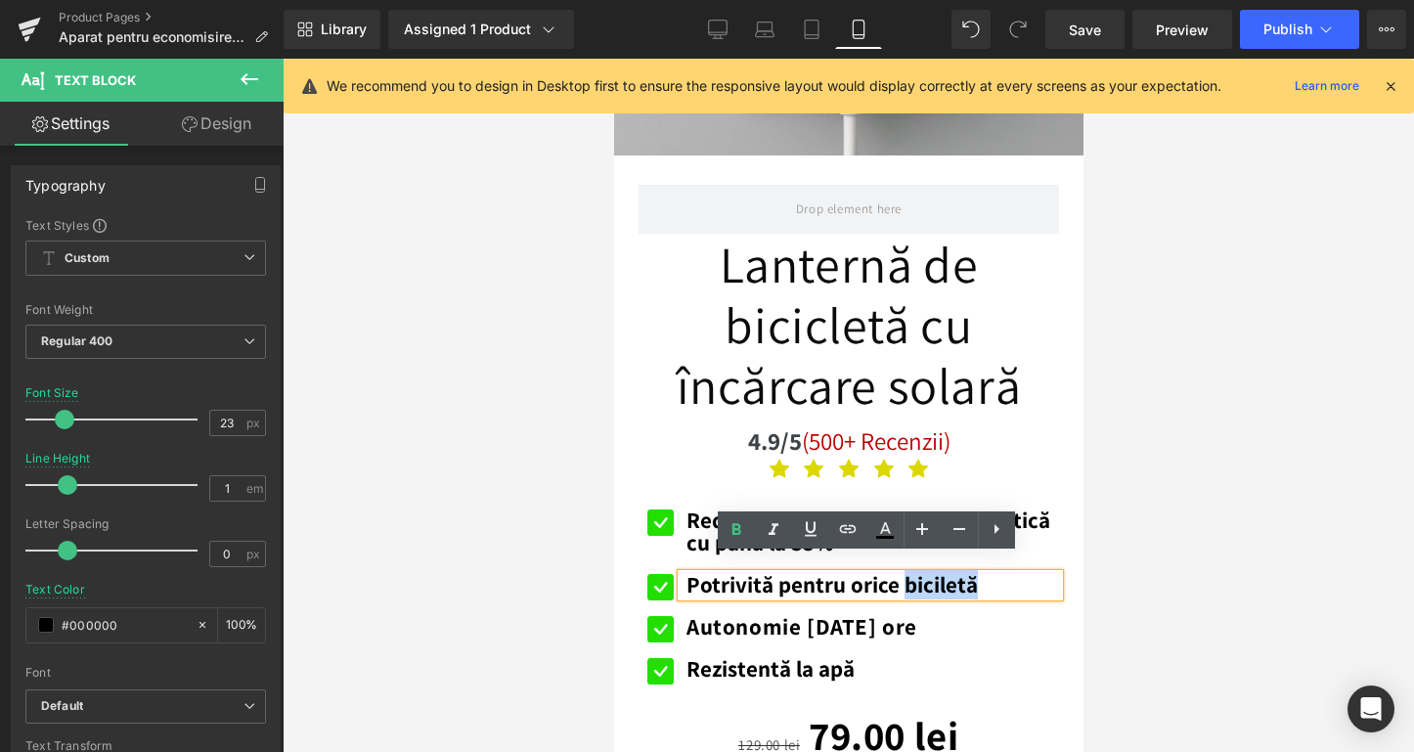
drag, startPoint x: 1000, startPoint y: 574, endPoint x: 905, endPoint y: 557, distance: 96.3
click at [905, 574] on p "Potrivită pentru orice biciletă" at bounding box center [872, 585] width 373 height 22
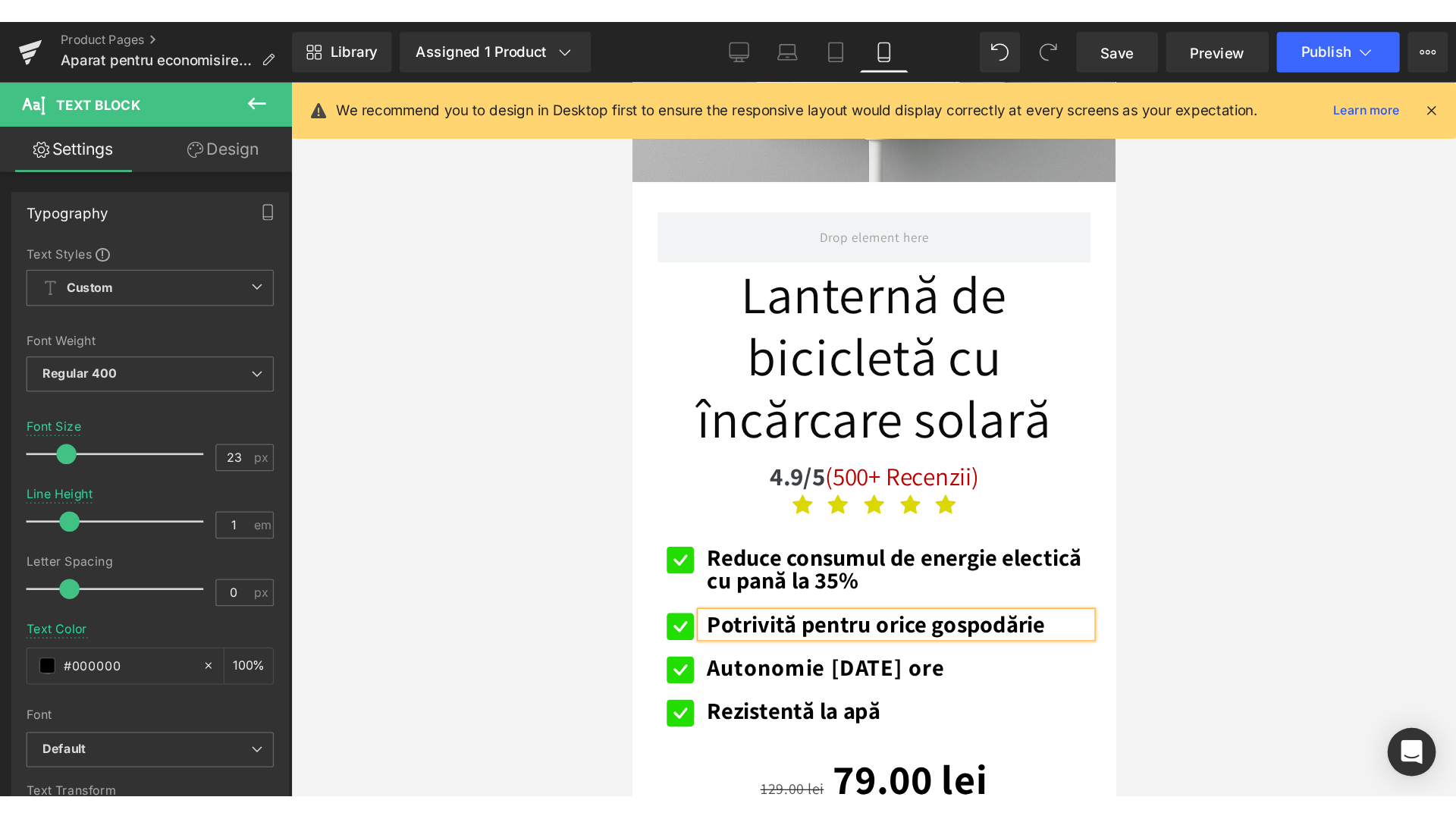
scroll to position [417, 0]
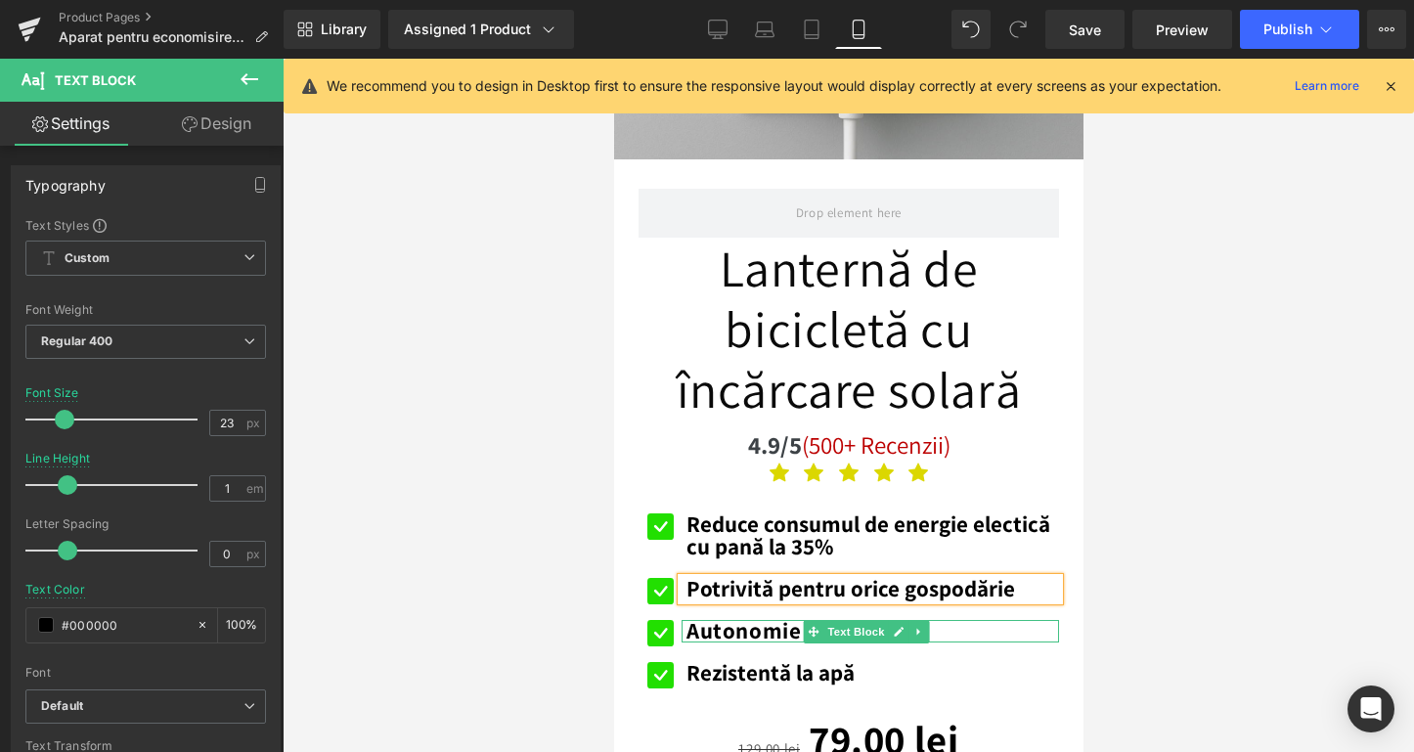
click at [741, 616] on b "Autonomie [DATE] ore" at bounding box center [801, 630] width 231 height 29
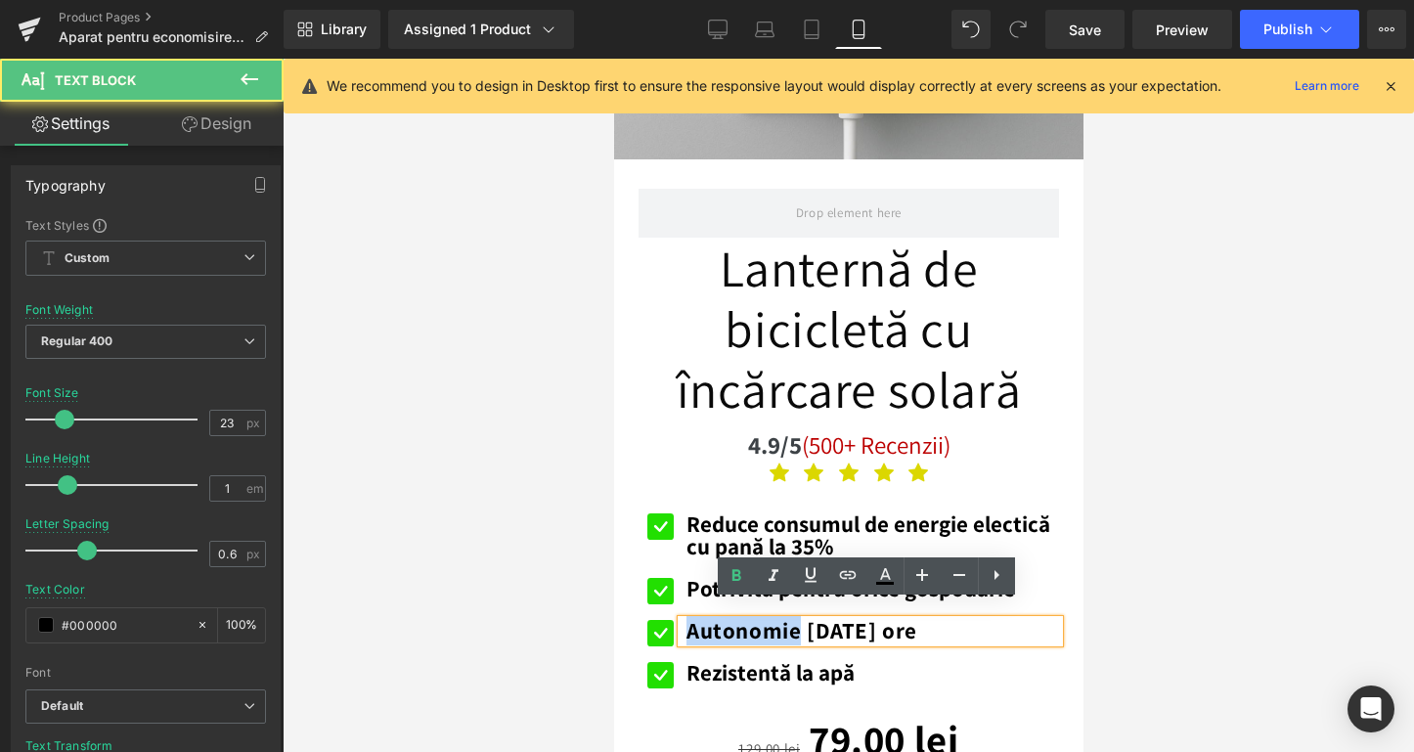
click at [741, 616] on b "Autonomie [DATE] ore" at bounding box center [801, 630] width 231 height 29
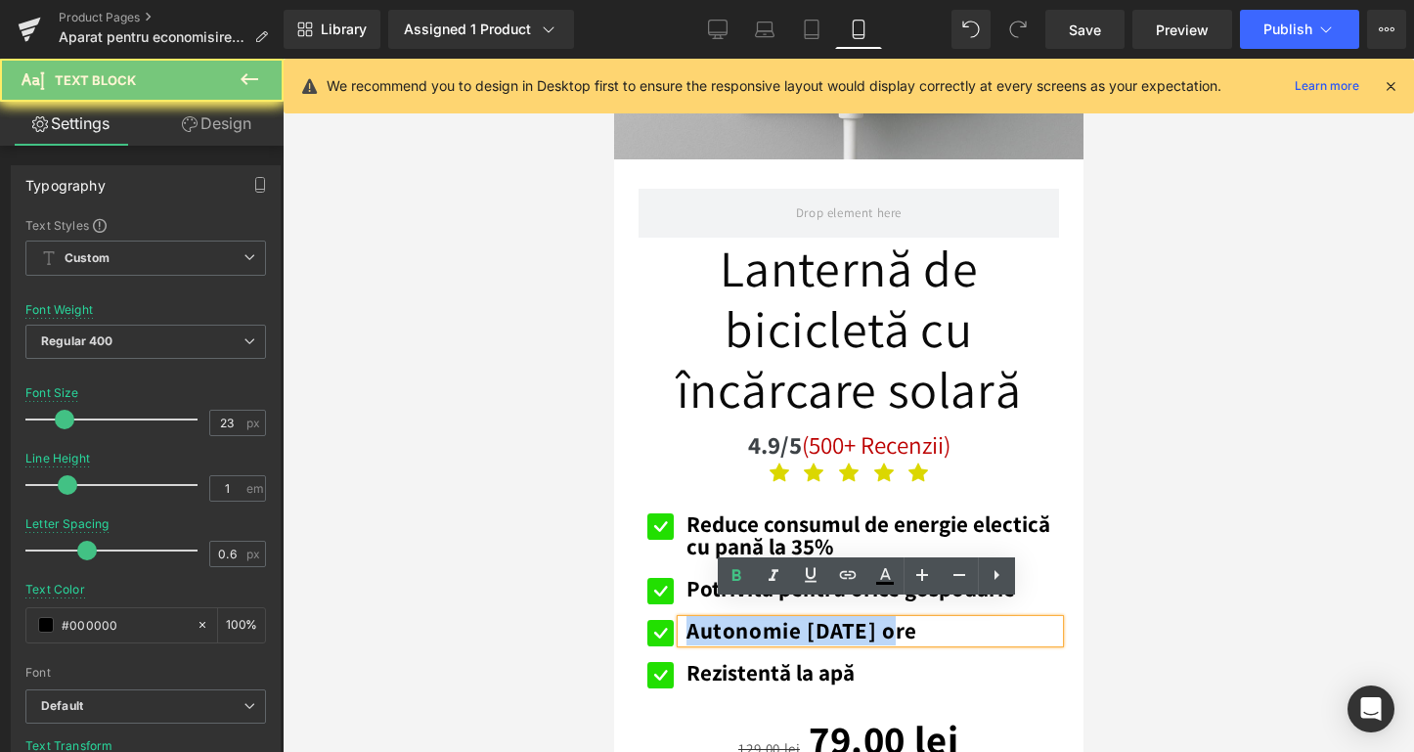
click at [741, 616] on b "Autonomie [DATE] ore" at bounding box center [801, 630] width 231 height 29
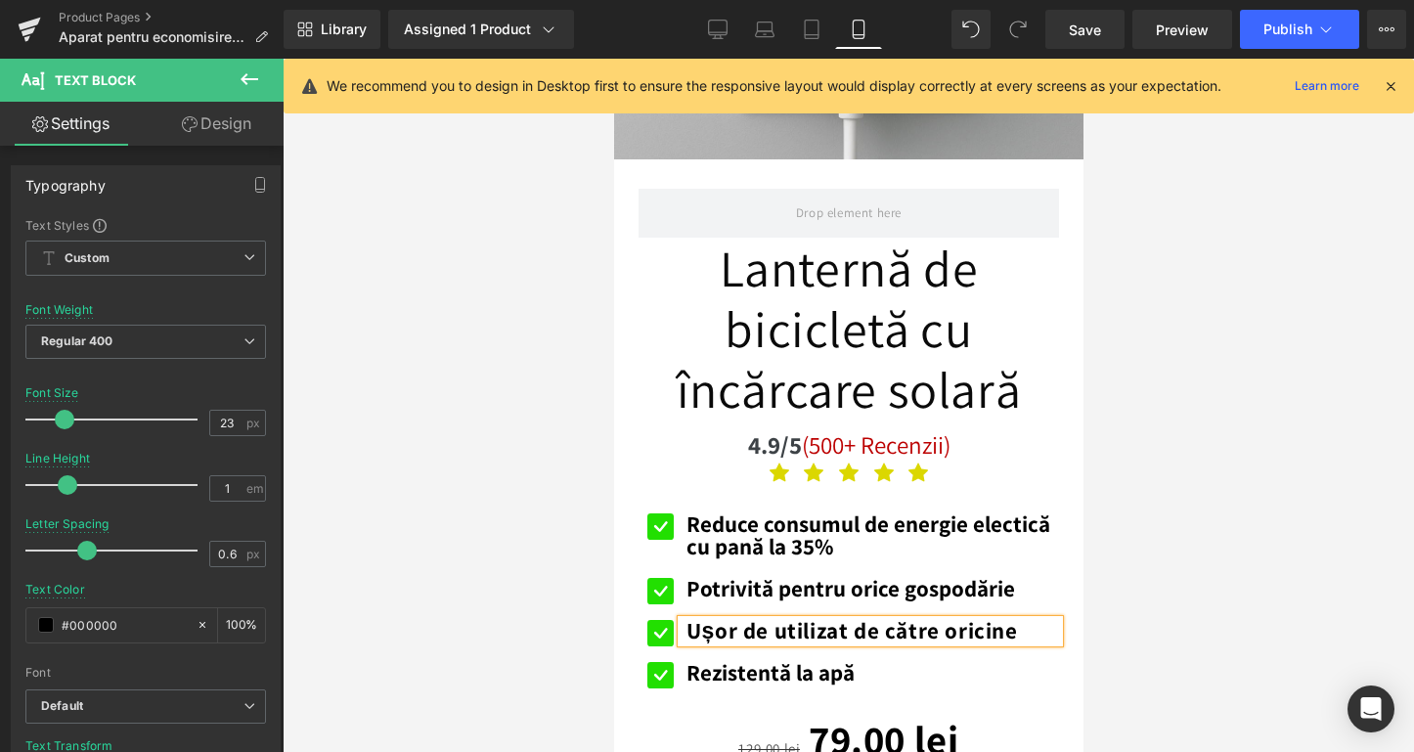
click at [1283, 8] on div "Library Assigned 1 Product Product Preview Aparat pentru economisirea curentulu…" at bounding box center [849, 29] width 1131 height 59
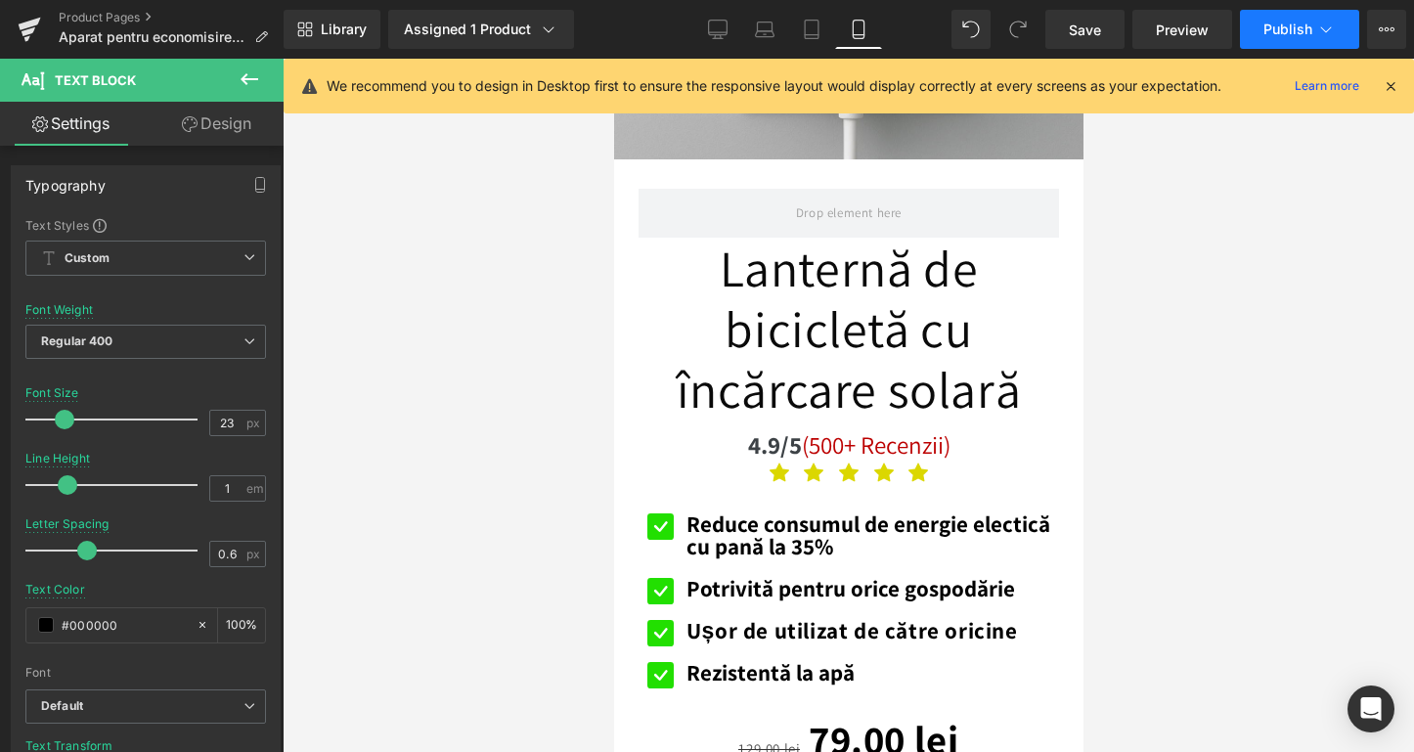
click at [1281, 34] on span "Publish" at bounding box center [1288, 30] width 49 height 16
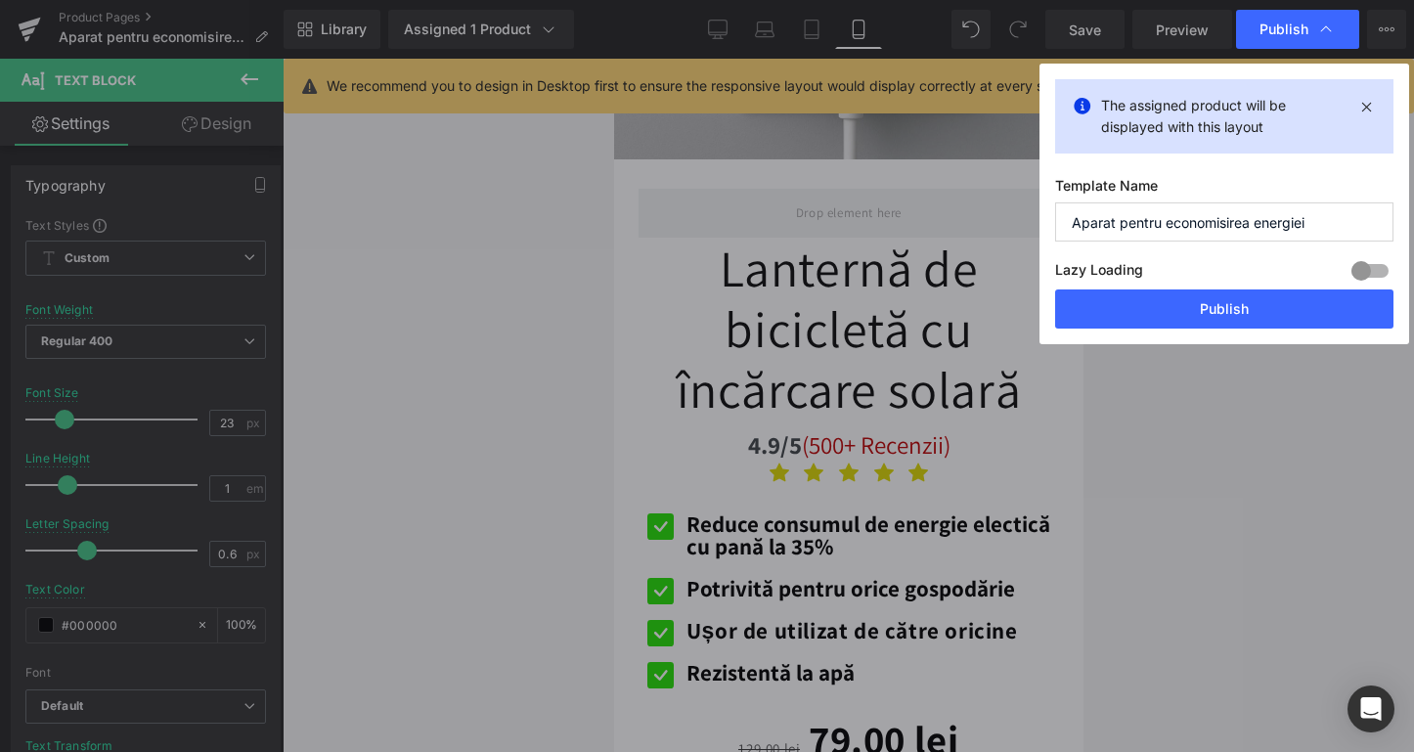
click at [1201, 285] on div "Lazy Loading Build Upgrade plan to unlock" at bounding box center [1224, 273] width 338 height 32
click at [1200, 298] on button "Publish" at bounding box center [1224, 308] width 338 height 39
